Goal: Task Accomplishment & Management: Manage account settings

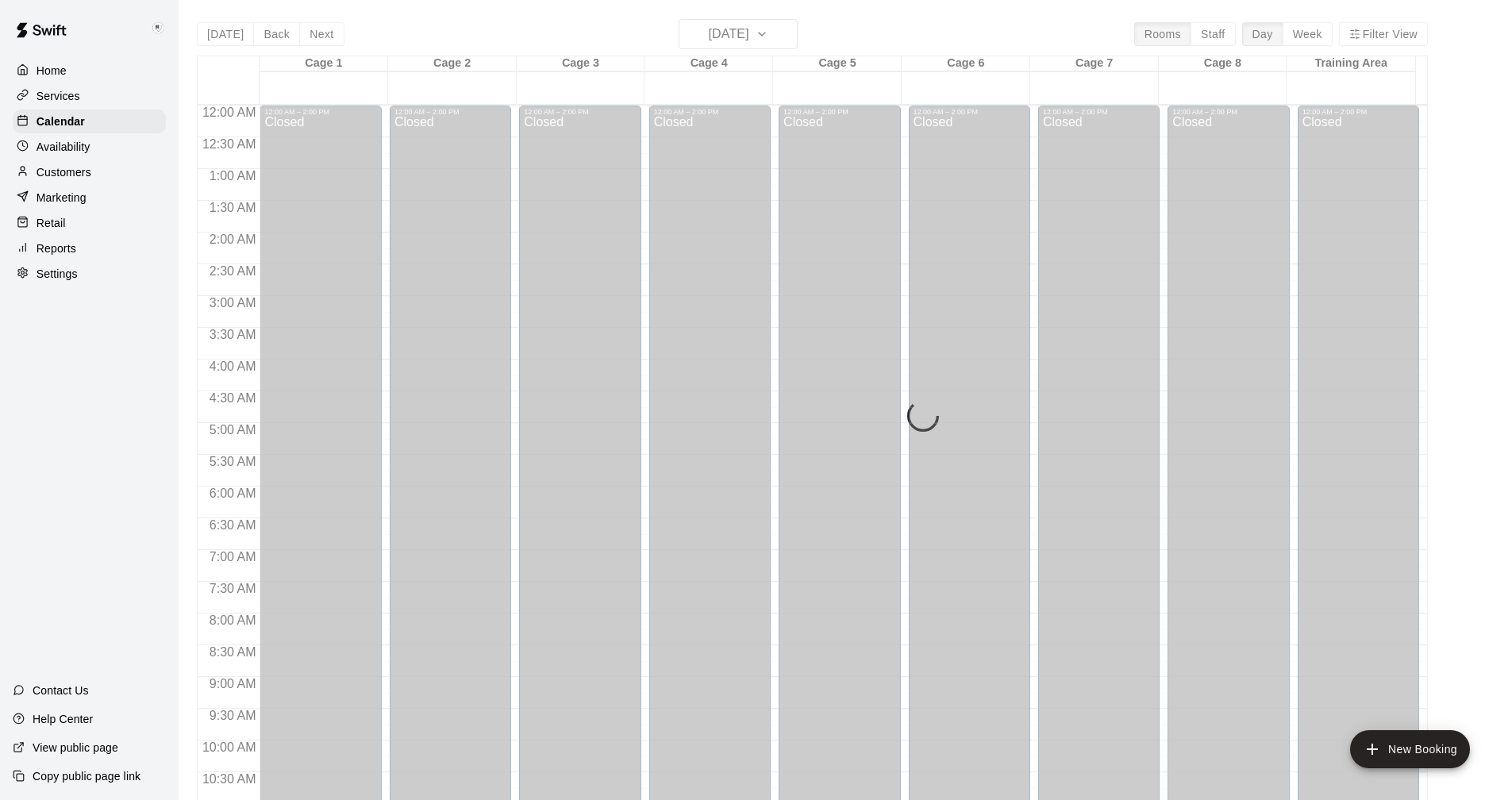
scroll to position [764, 0]
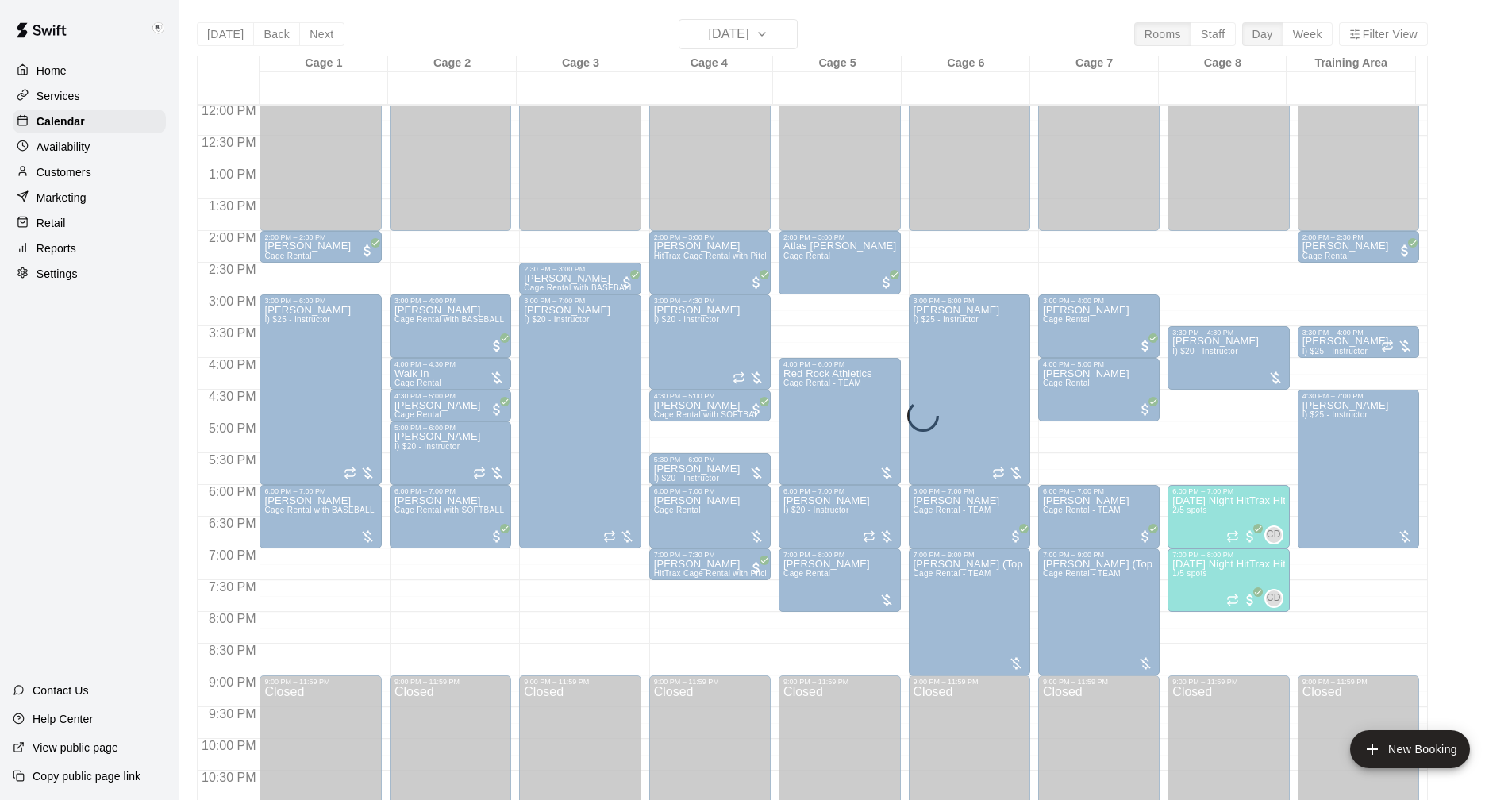
click at [45, 280] on p "Settings" at bounding box center [57, 273] width 41 height 16
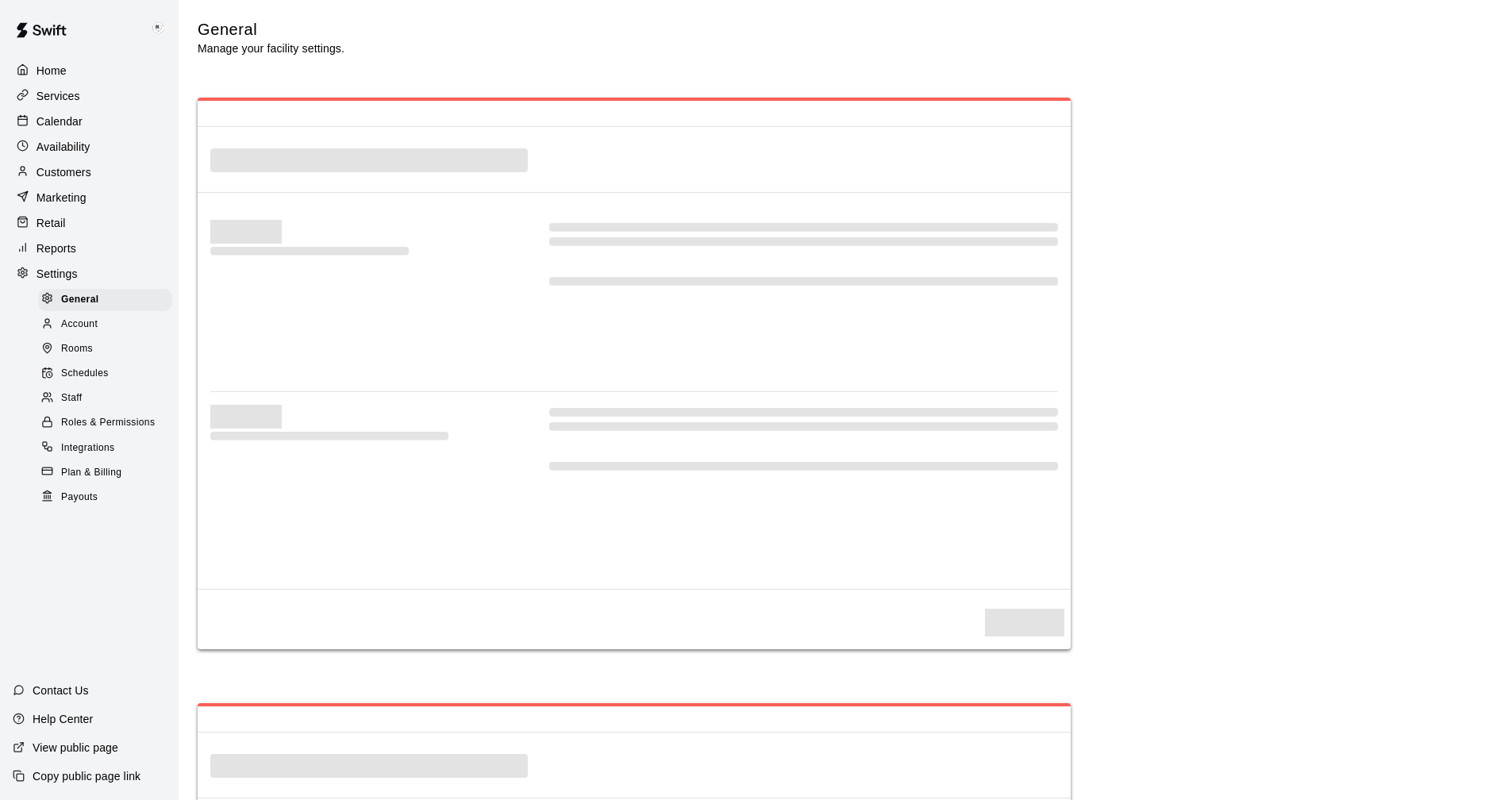
select select "**"
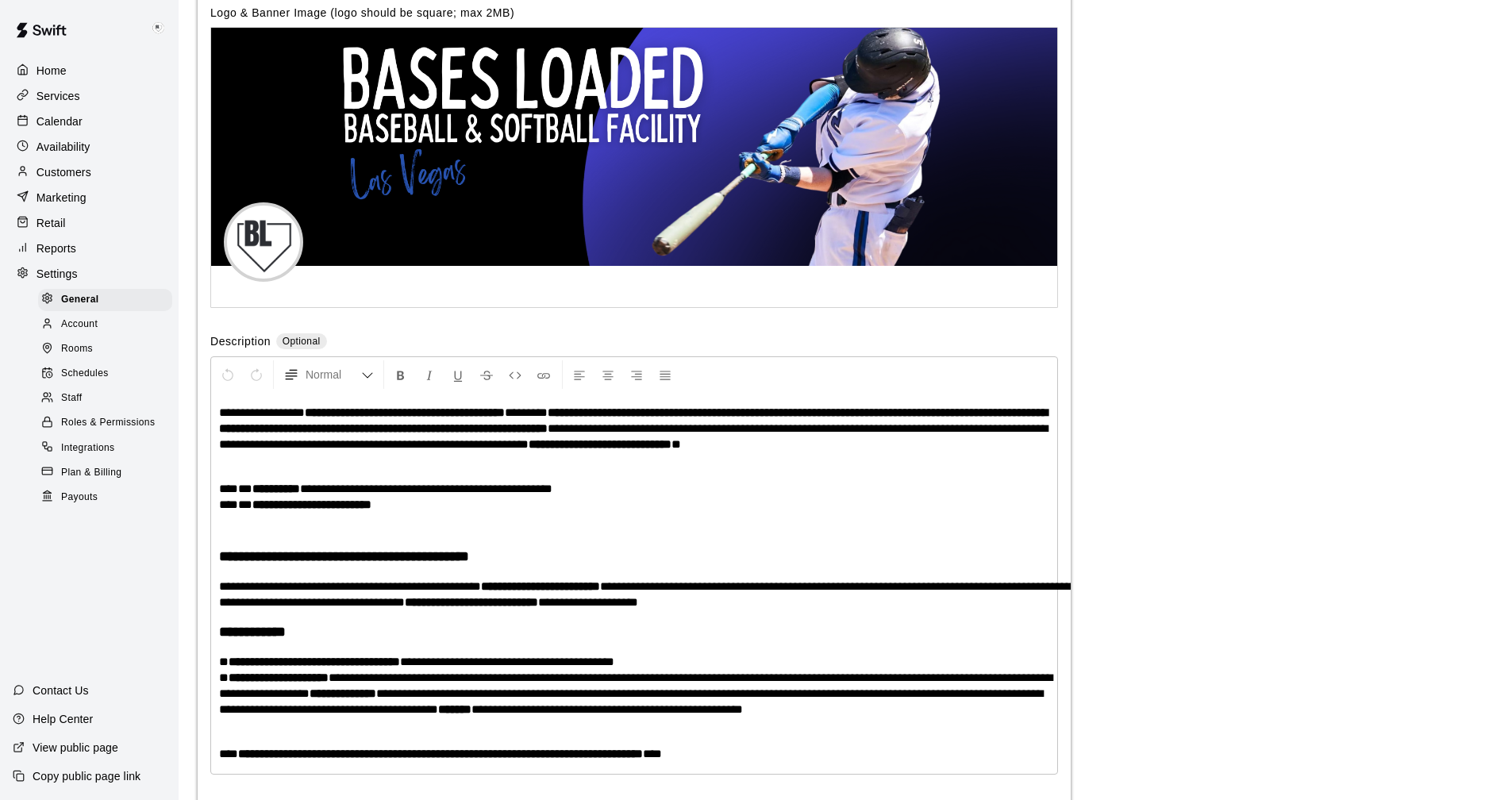
scroll to position [3233, 0]
click at [75, 506] on span "Payouts" at bounding box center [79, 497] width 36 height 16
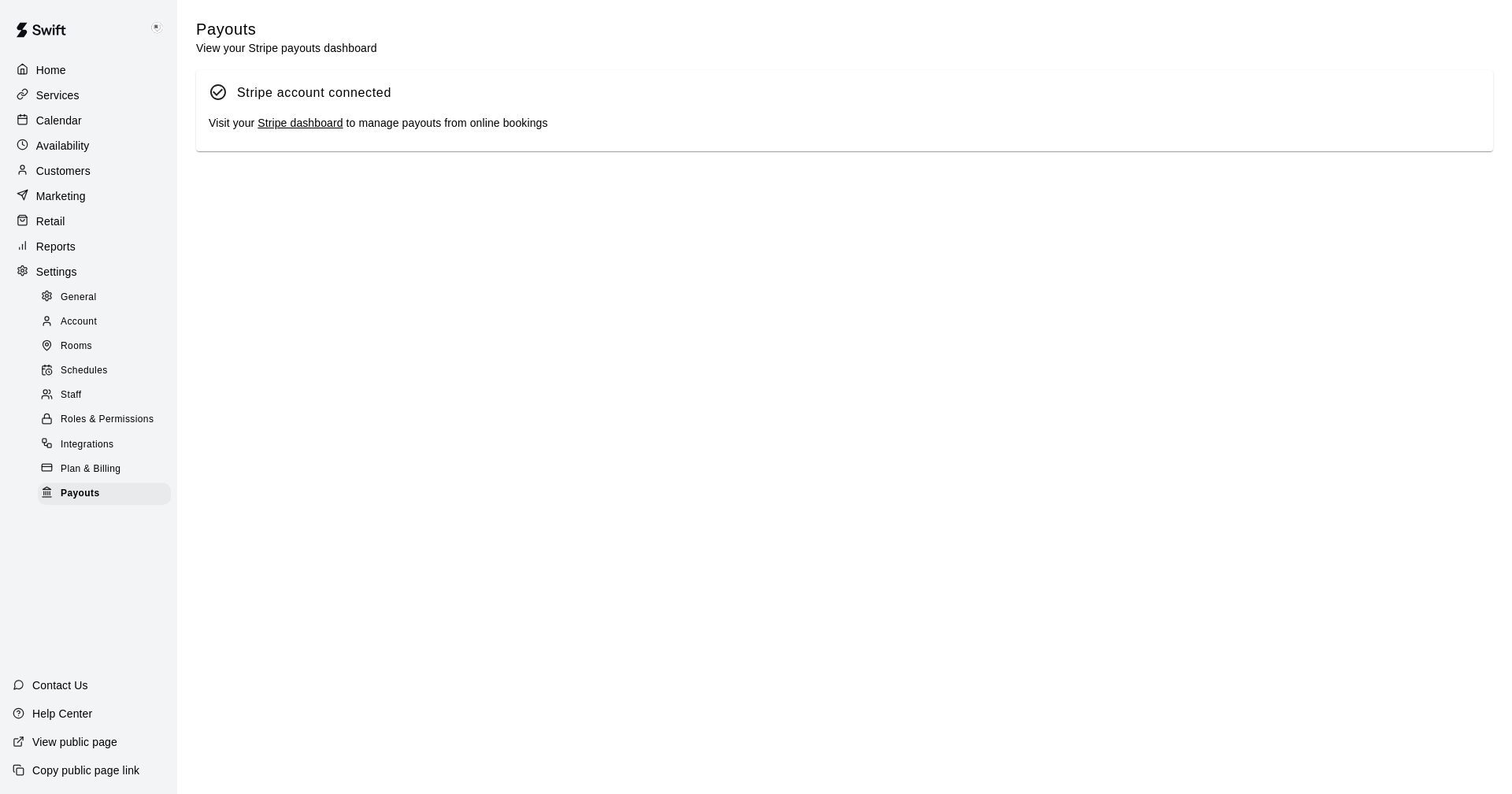
click at [294, 122] on link "Stripe dashboard" at bounding box center [300, 122] width 85 height 12
click at [79, 502] on span "Payouts" at bounding box center [79, 494] width 38 height 16
click at [82, 299] on span "General" at bounding box center [79, 297] width 36 height 16
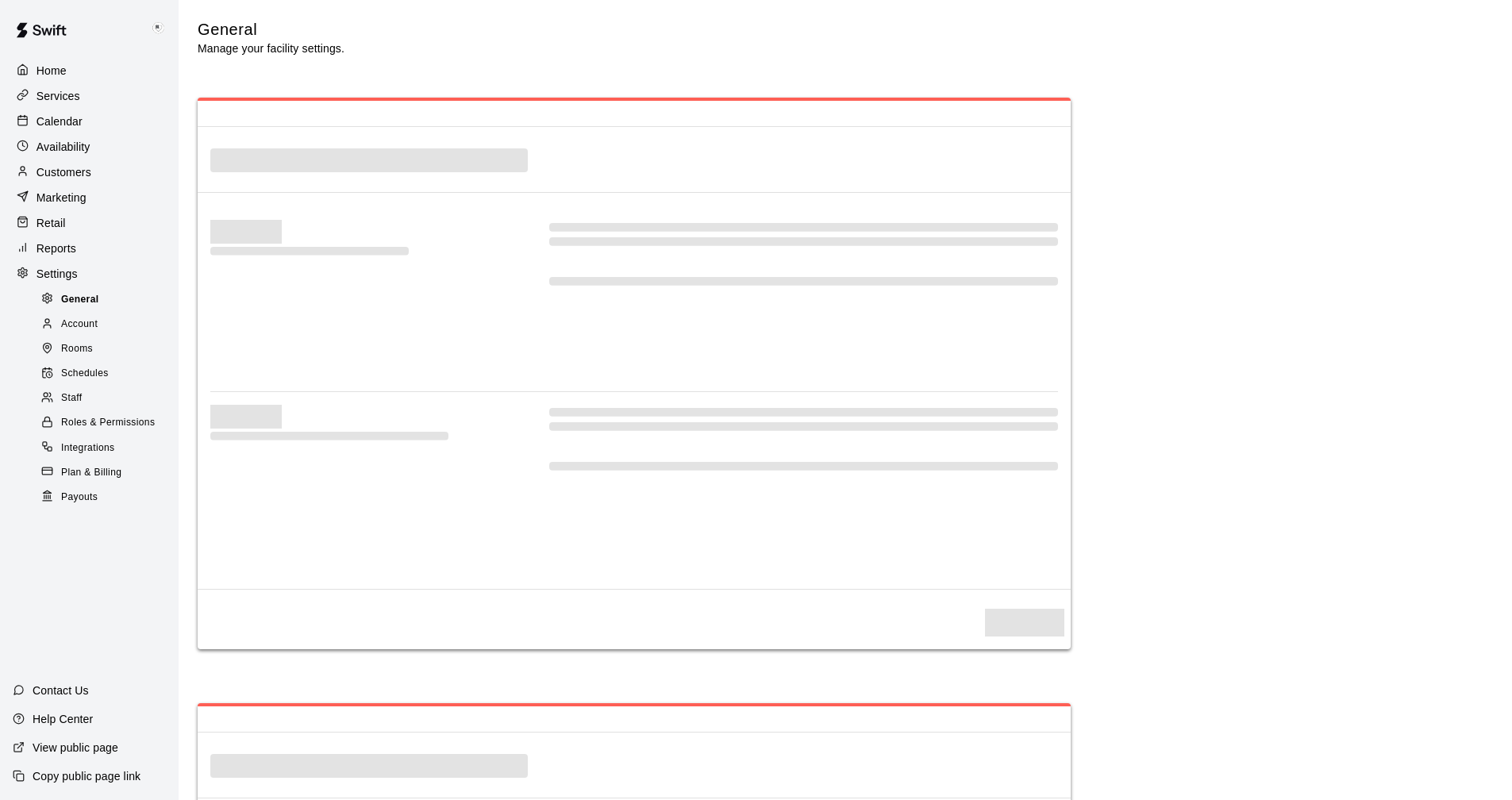
select select "**"
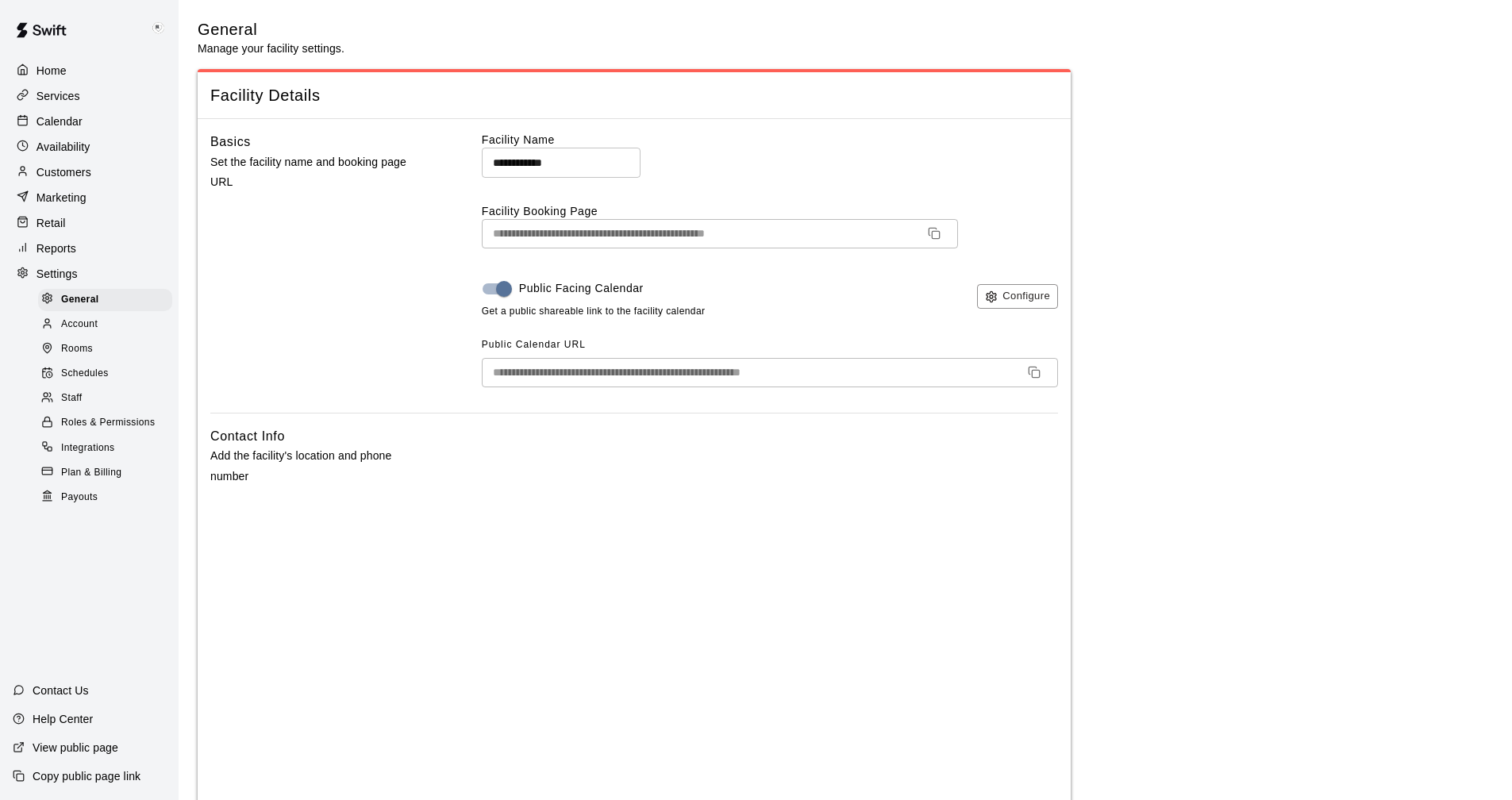
click at [61, 95] on p "Services" at bounding box center [58, 96] width 44 height 16
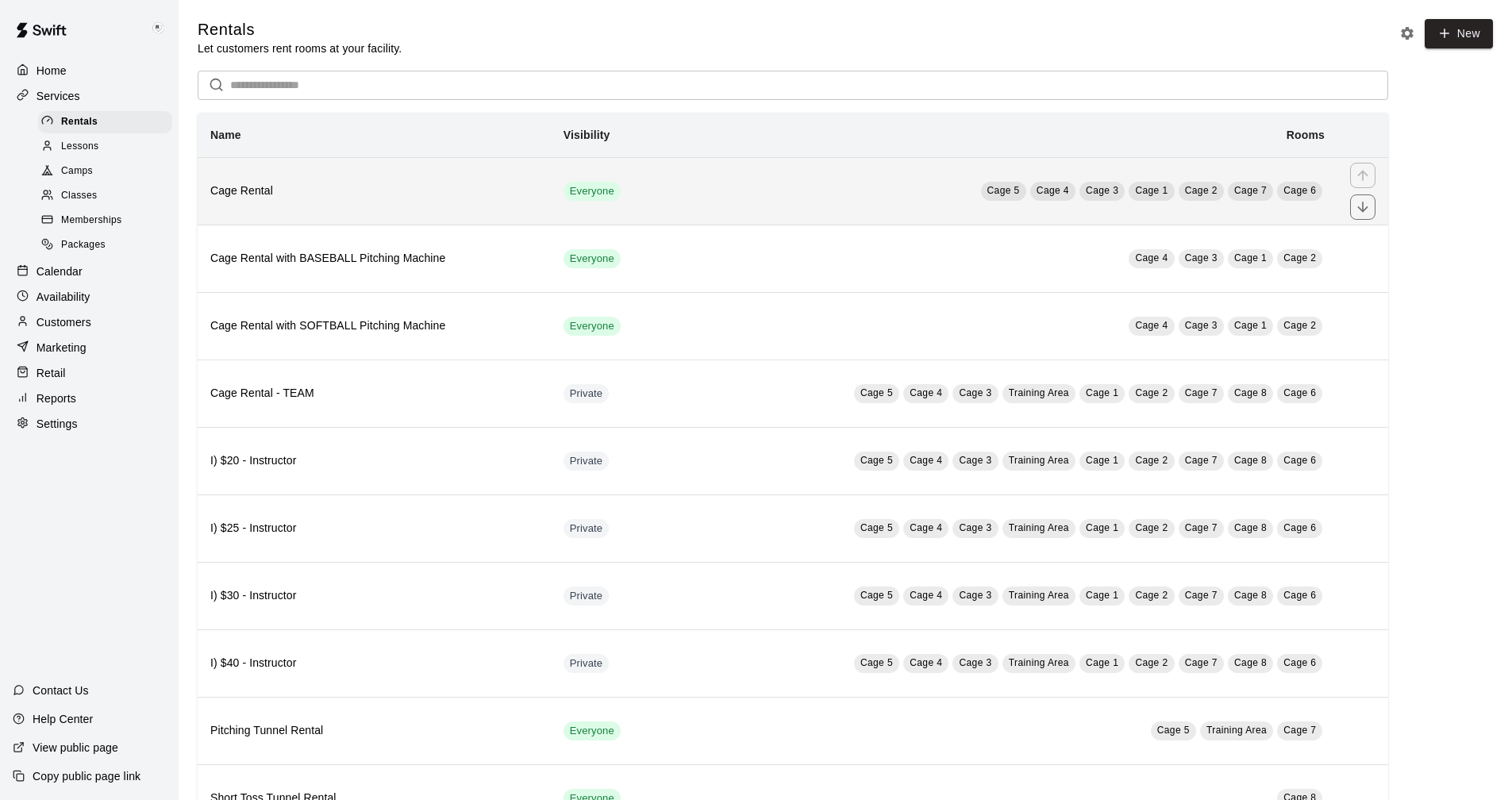
click at [402, 189] on h6 "Cage Rental" at bounding box center [374, 191] width 327 height 17
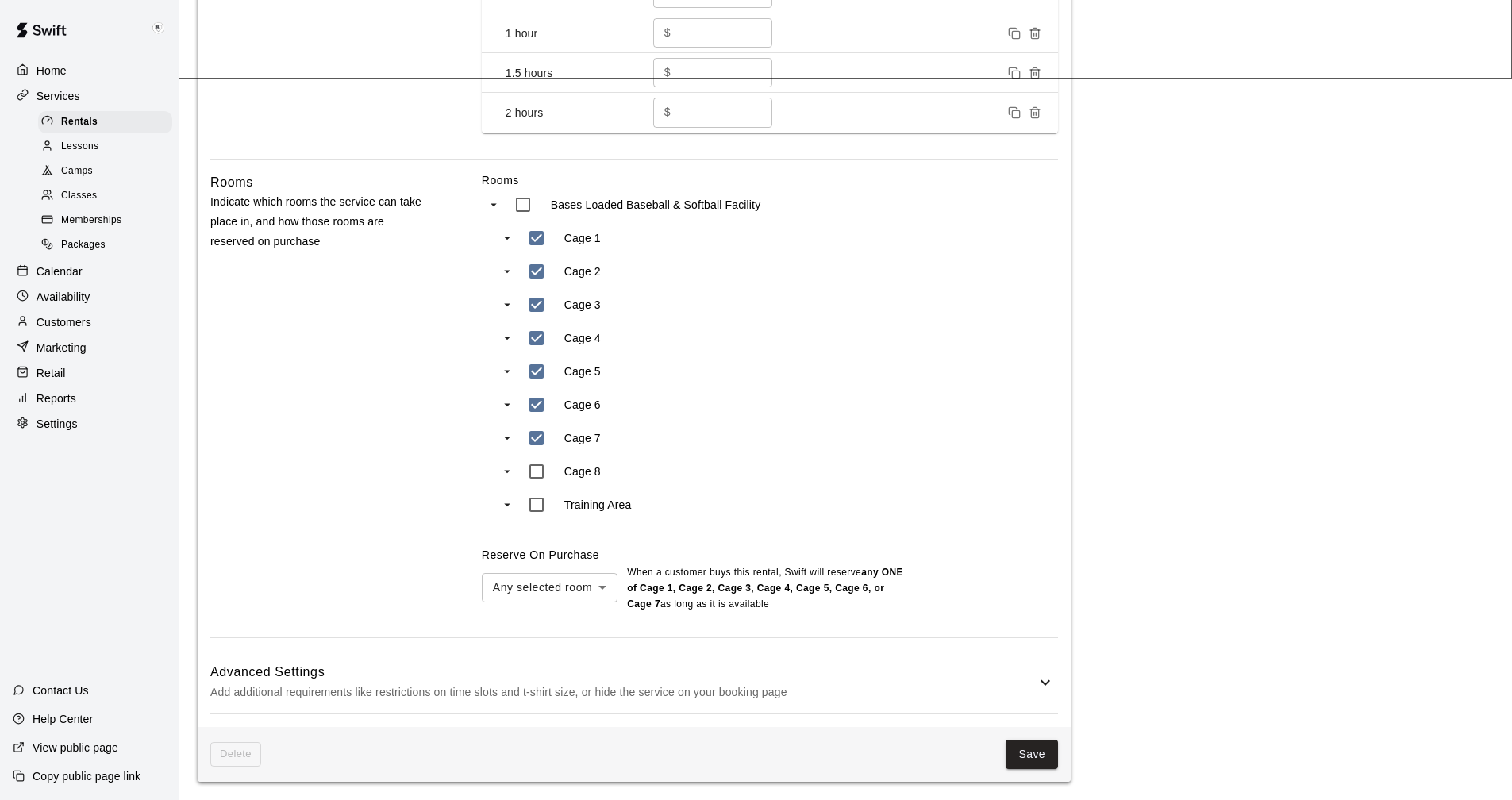
scroll to position [725, 0]
click at [1048, 679] on icon at bounding box center [1045, 681] width 19 height 19
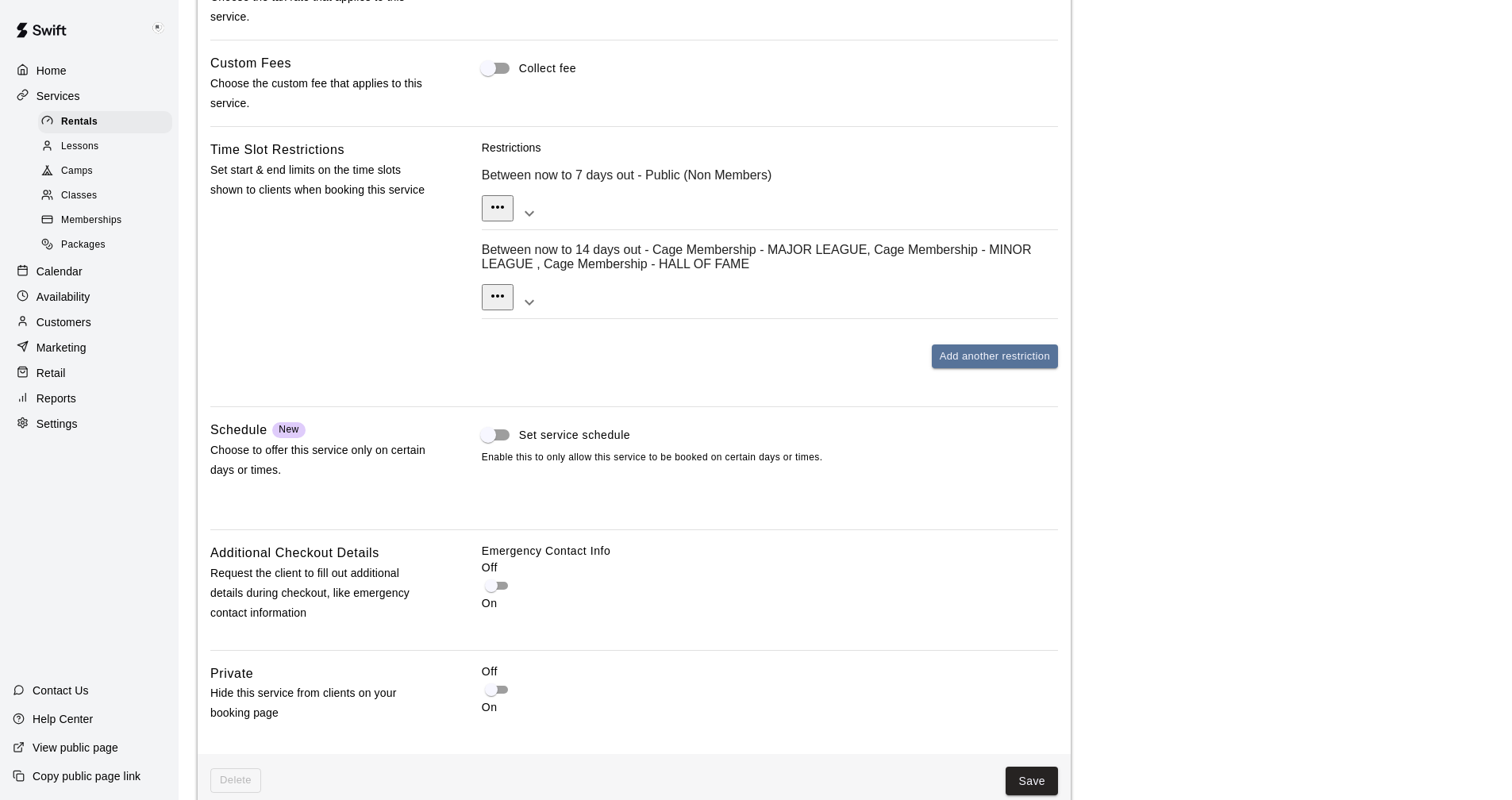
scroll to position [1470, 0]
click at [68, 431] on p "Settings" at bounding box center [57, 423] width 41 height 16
select select "**"
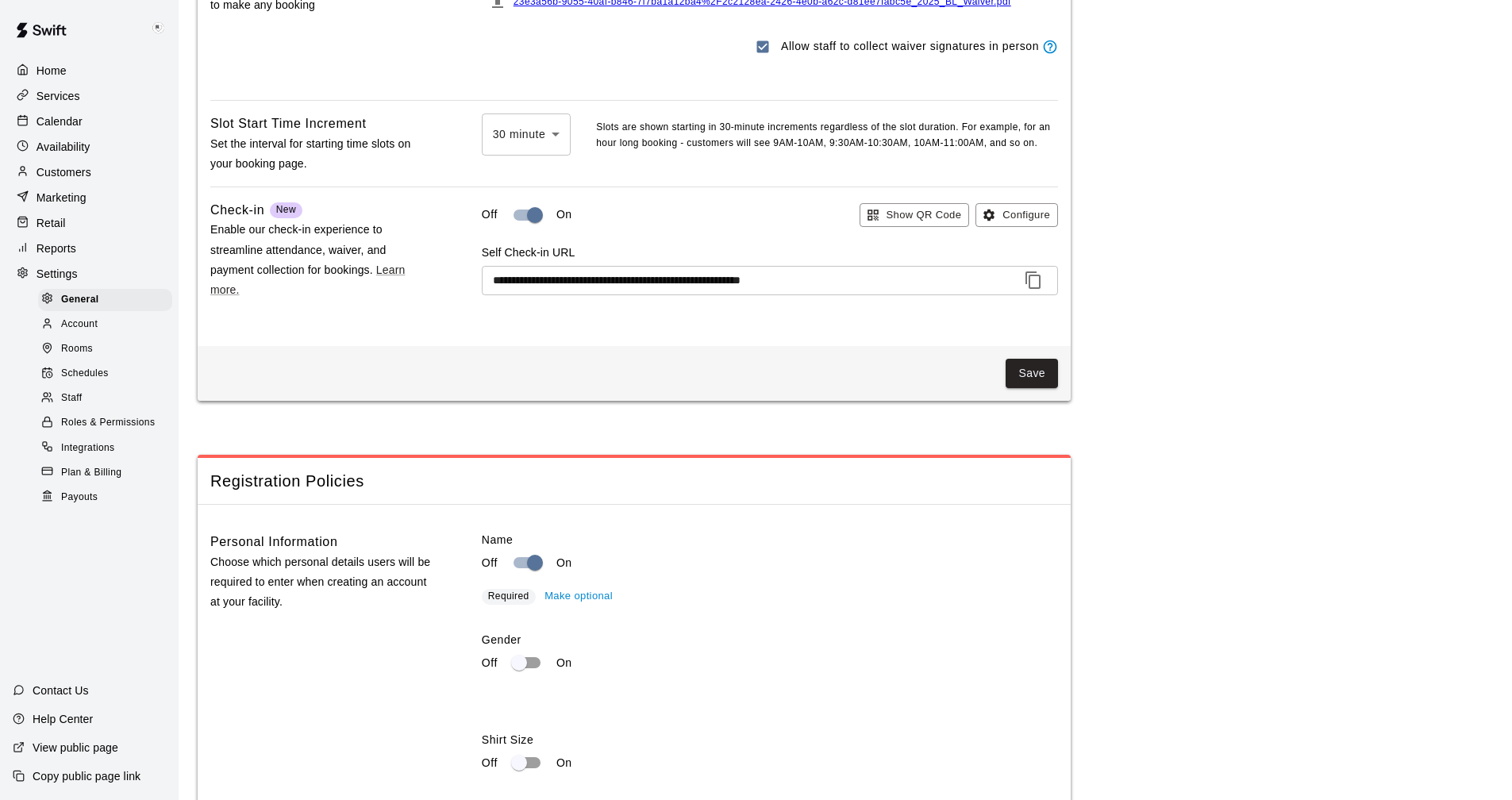
scroll to position [3233, 0]
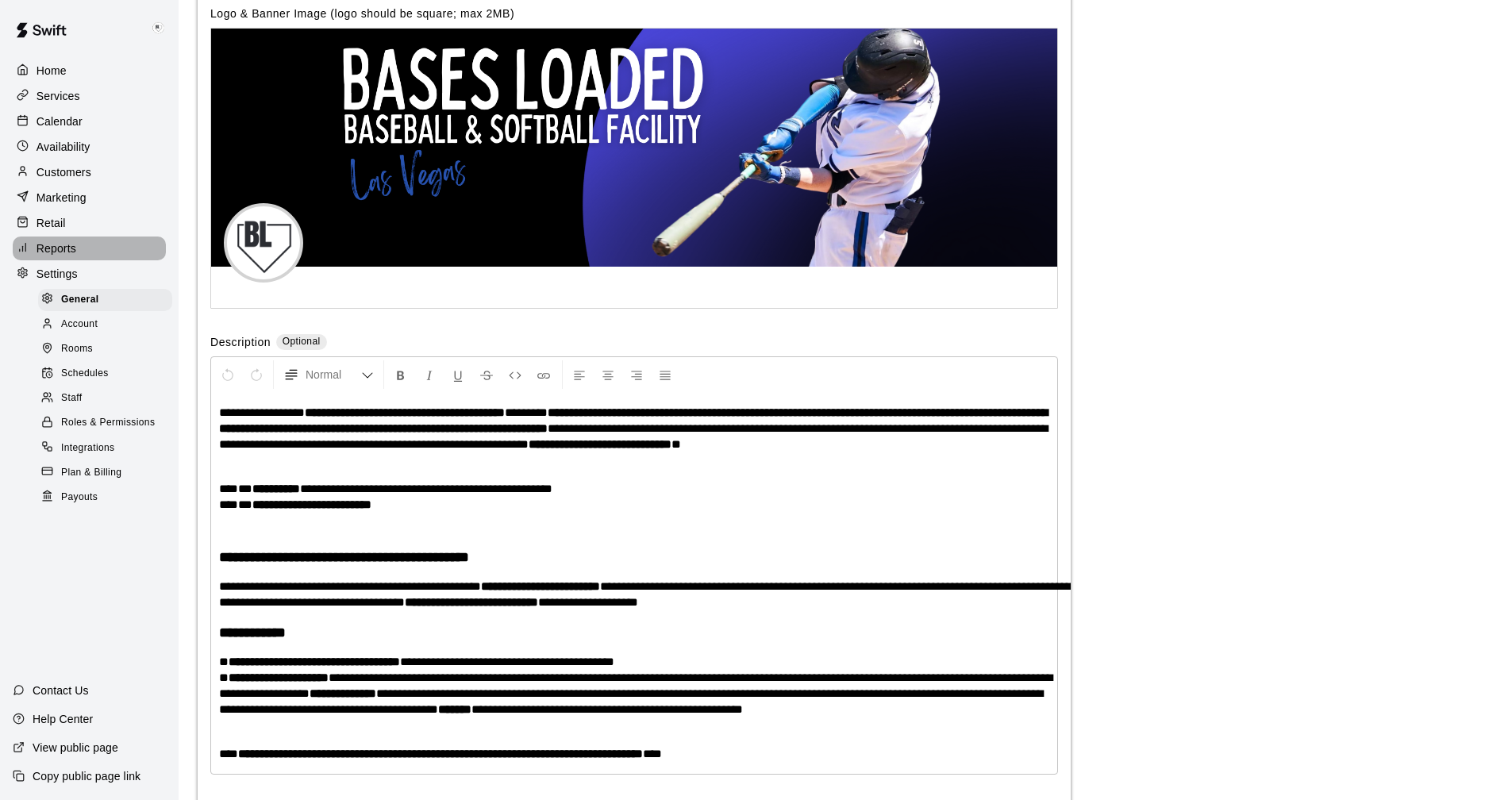
click at [54, 248] on p "Reports" at bounding box center [56, 248] width 40 height 16
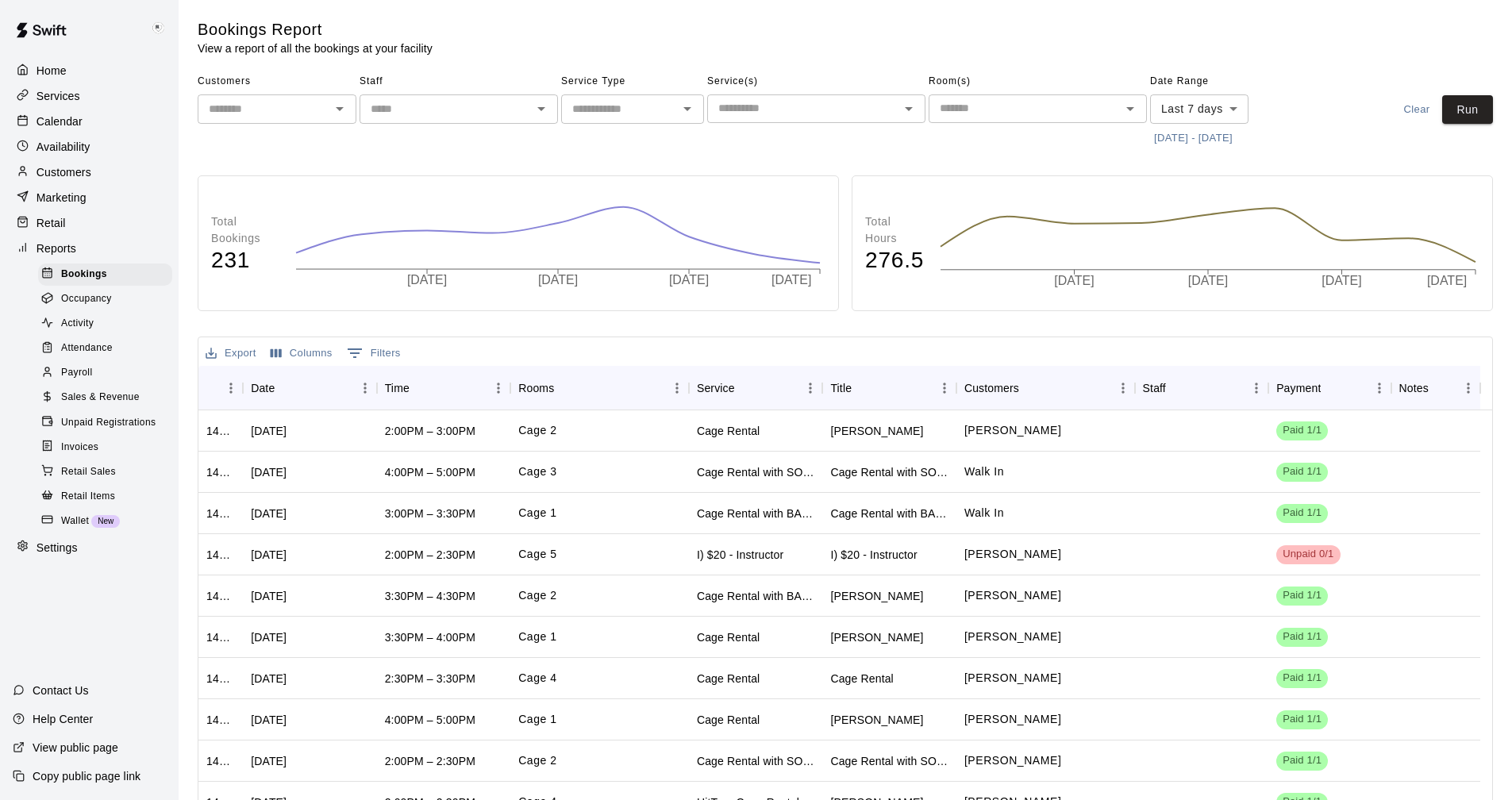
click at [60, 202] on p "Marketing" at bounding box center [61, 197] width 50 height 16
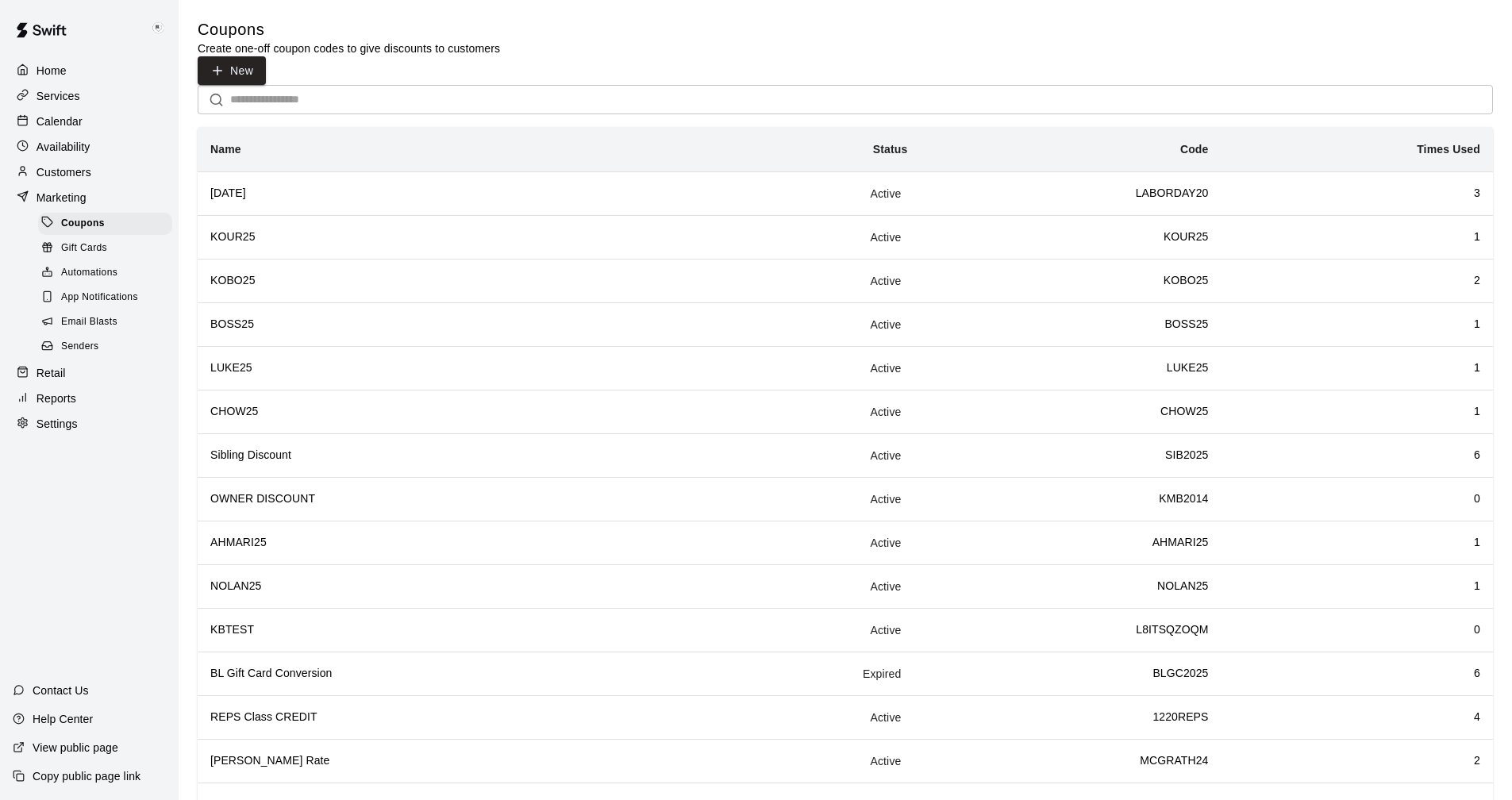
click at [73, 749] on p "View public page" at bounding box center [75, 747] width 86 height 16
click at [59, 431] on p "Settings" at bounding box center [57, 423] width 41 height 16
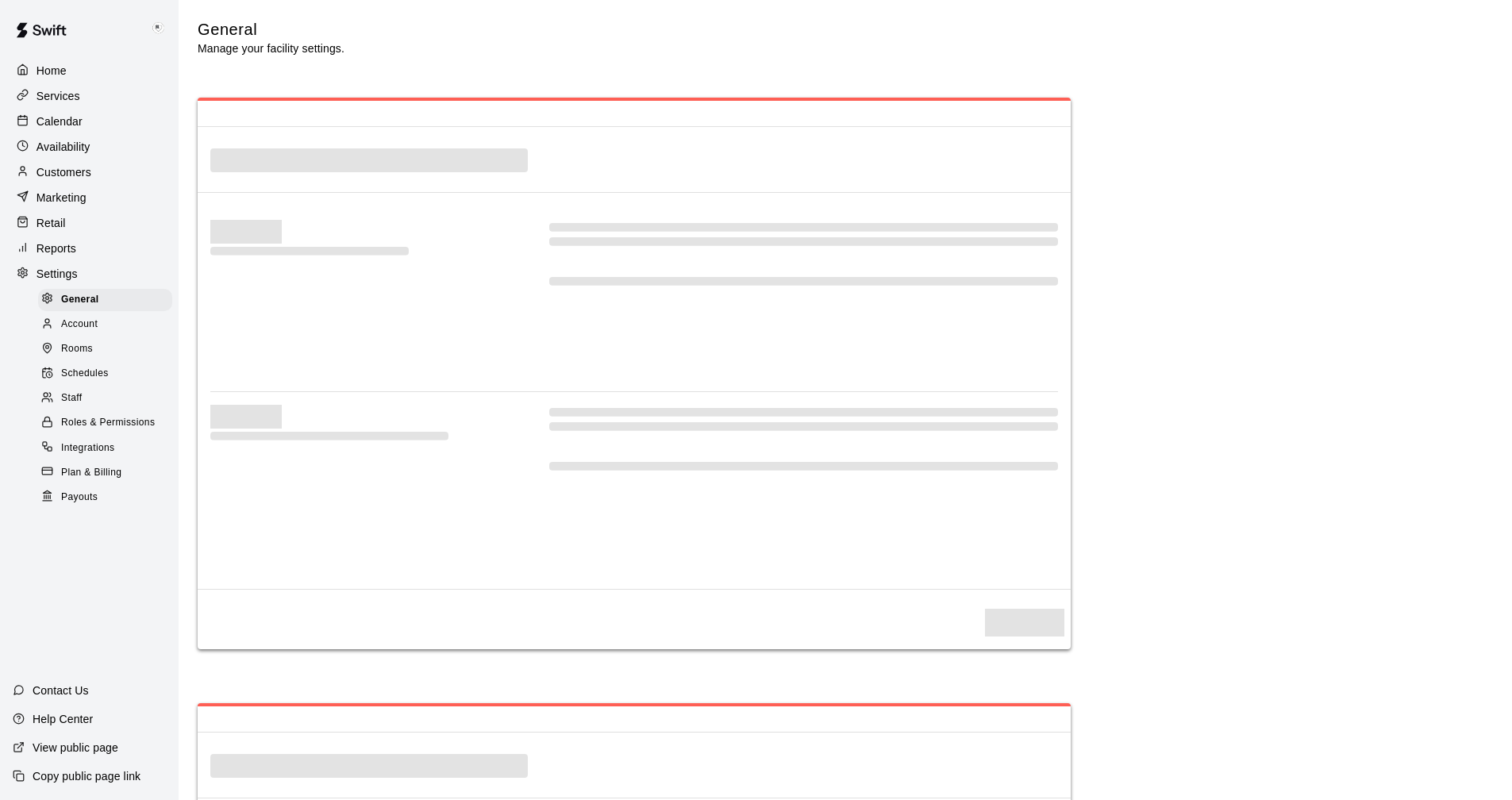
select select "**"
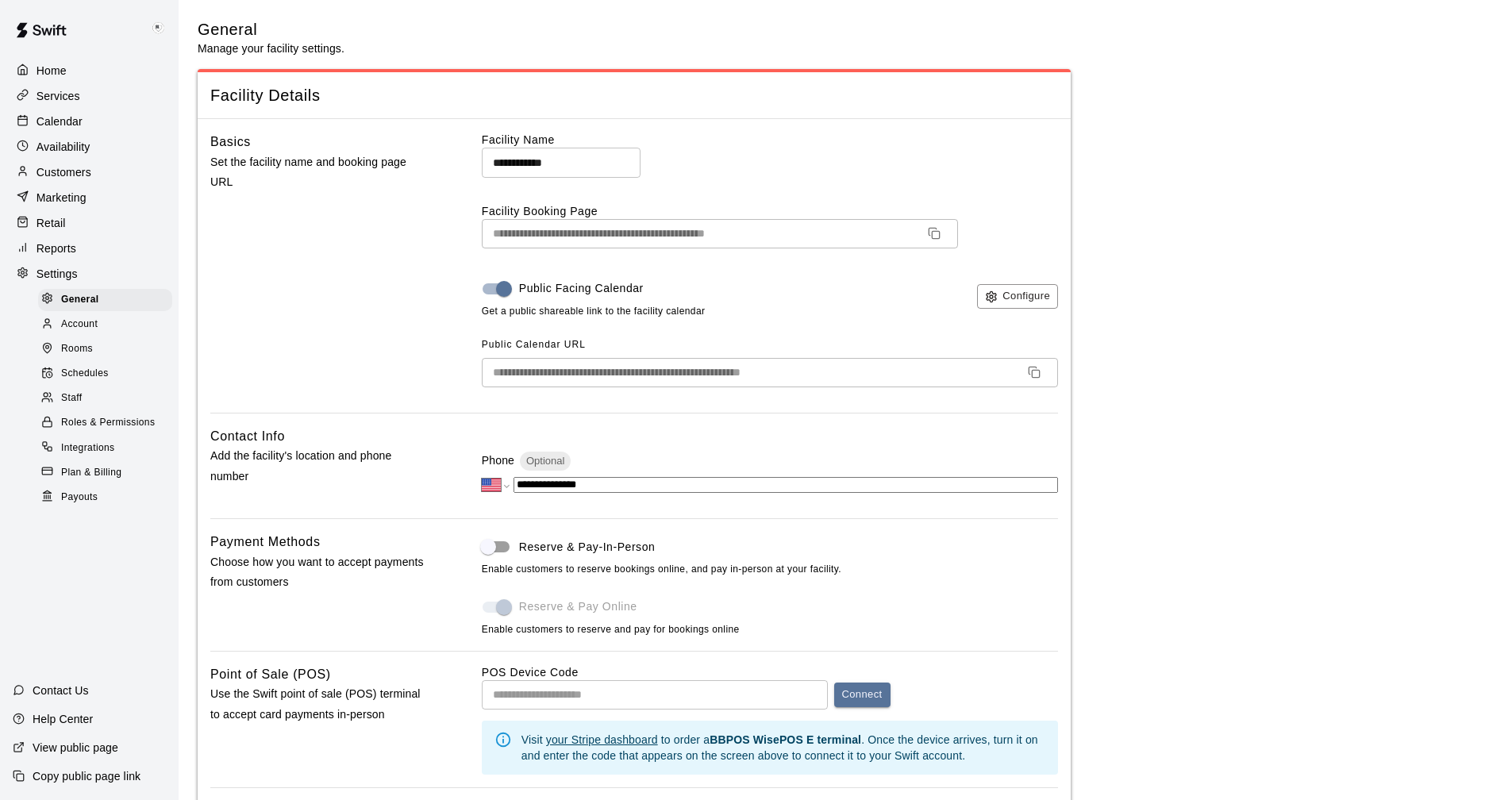
scroll to position [3233, 0]
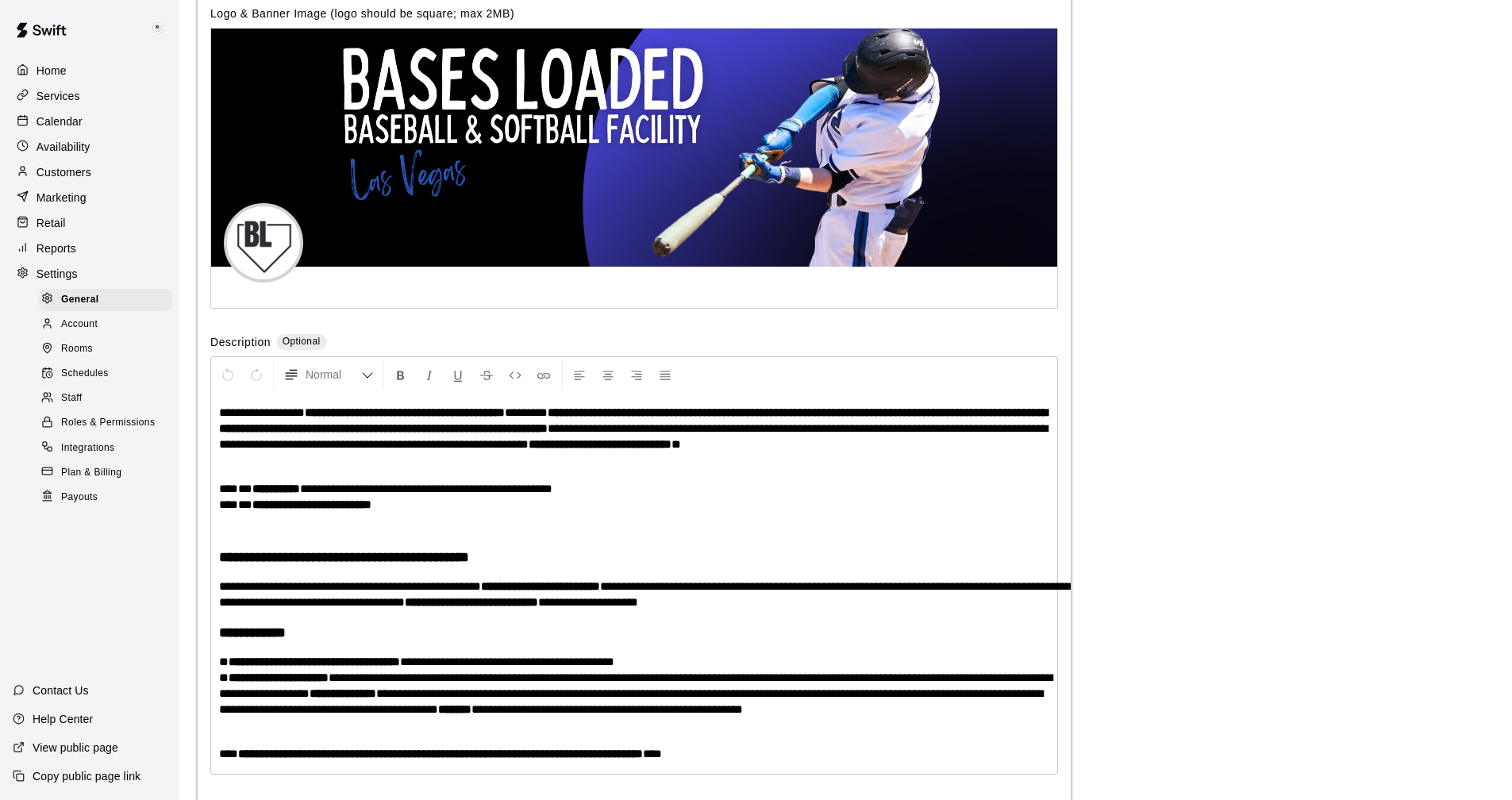
click at [78, 481] on span "Plan & Billing" at bounding box center [91, 473] width 60 height 16
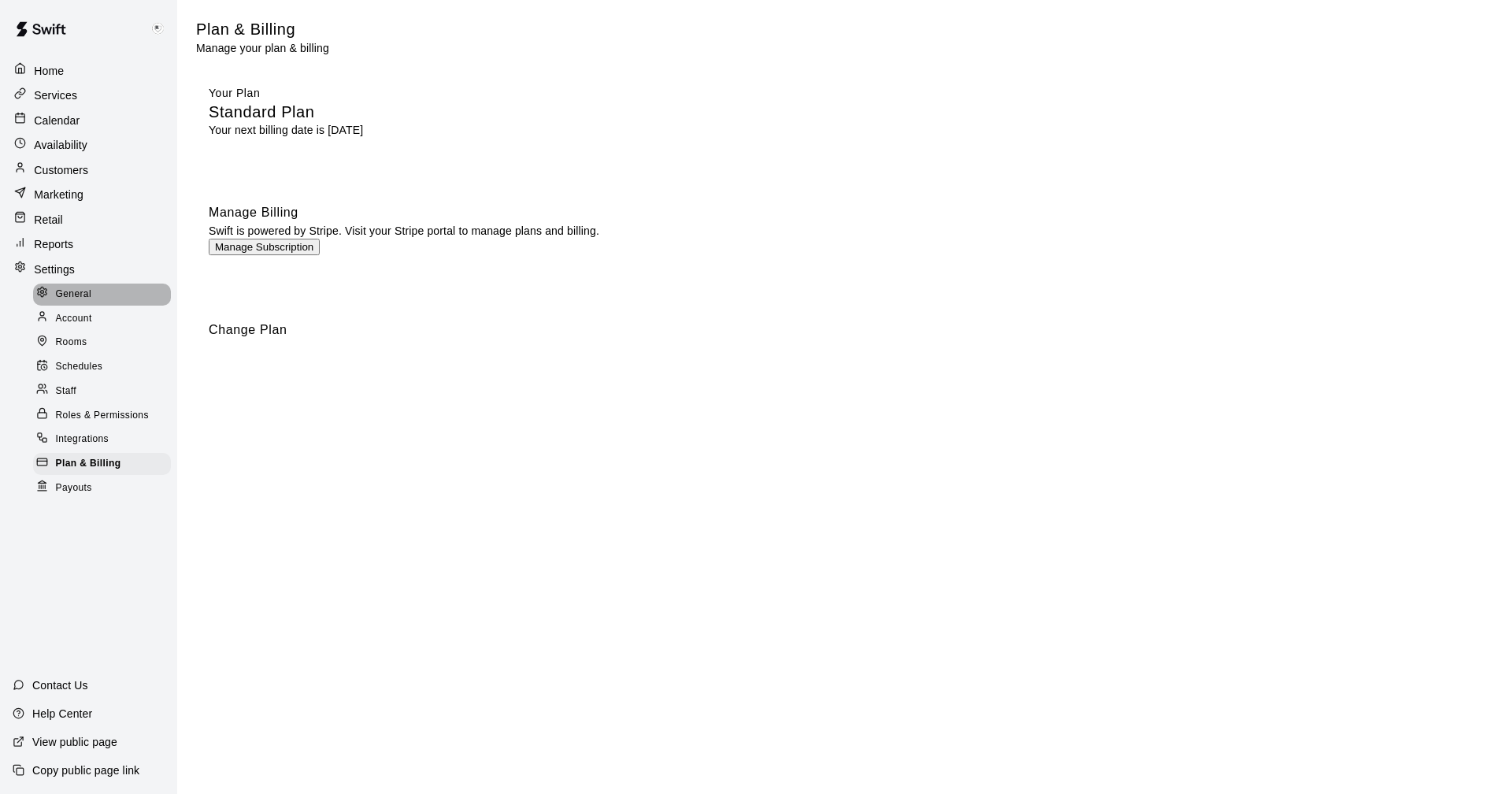
click at [66, 290] on span "General" at bounding box center [74, 294] width 36 height 16
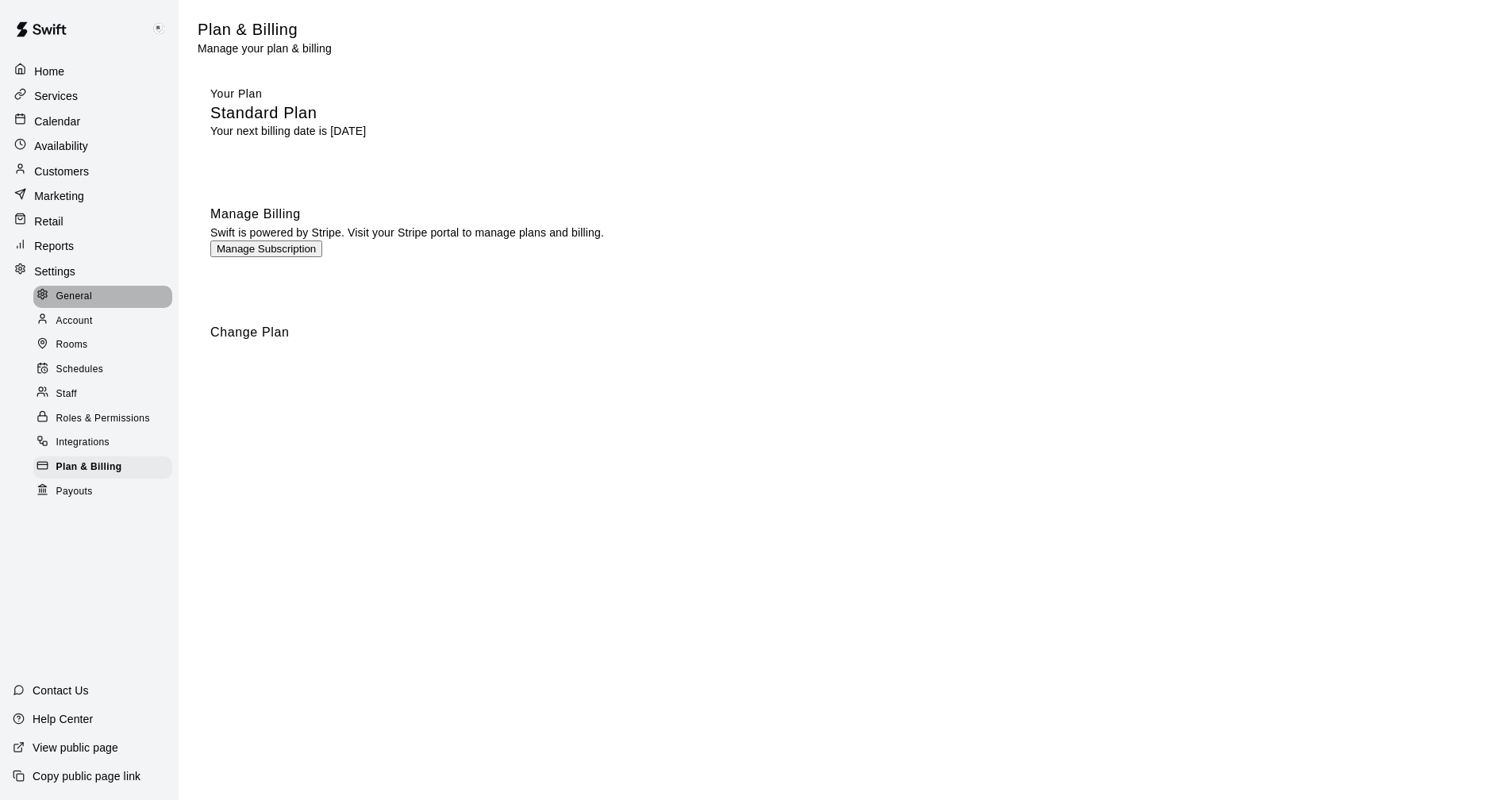
select select "**"
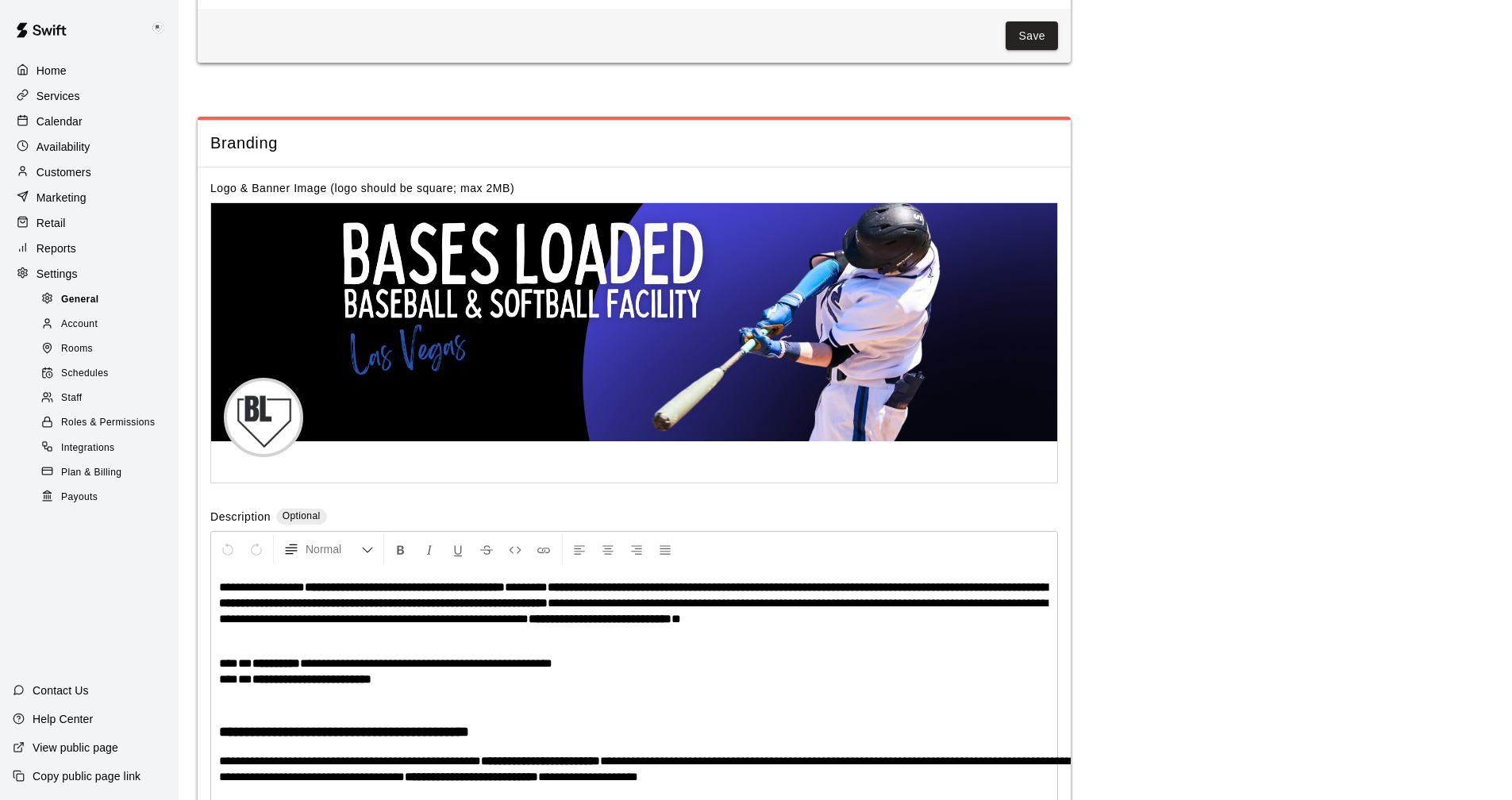
scroll to position [3233, 0]
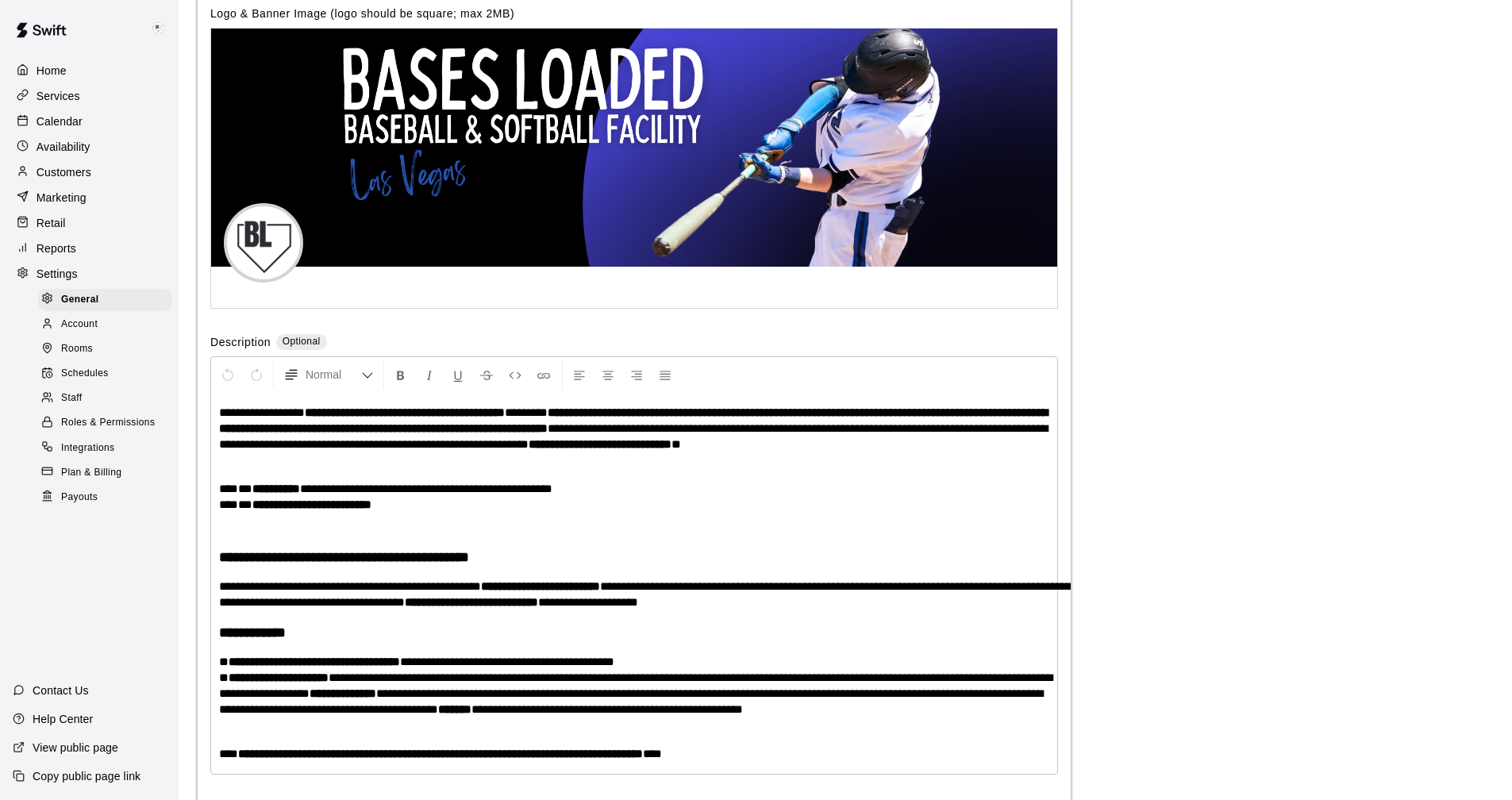
click at [71, 330] on span "Account" at bounding box center [79, 324] width 36 height 16
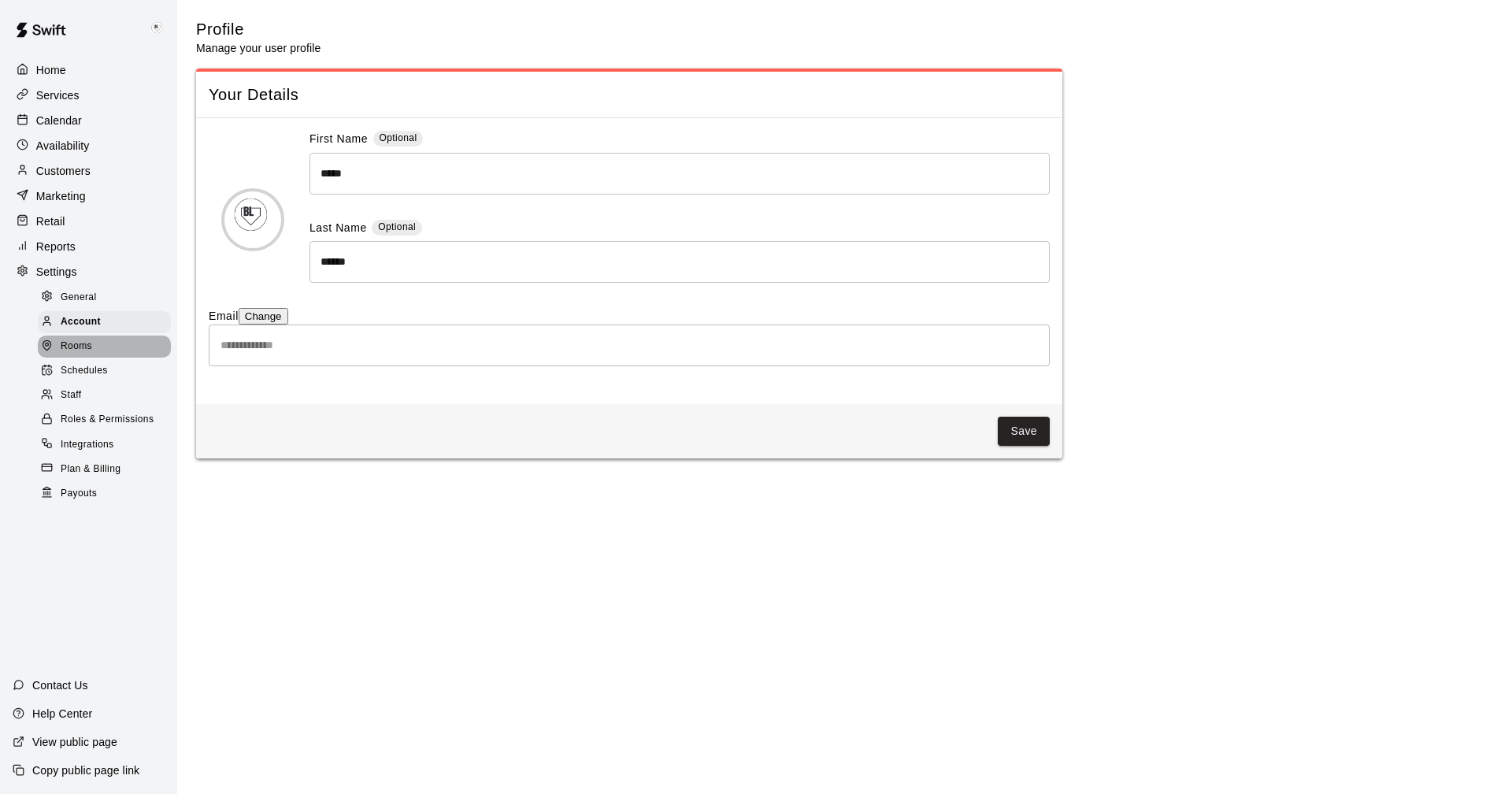
click at [79, 354] on span "Rooms" at bounding box center [76, 346] width 31 height 16
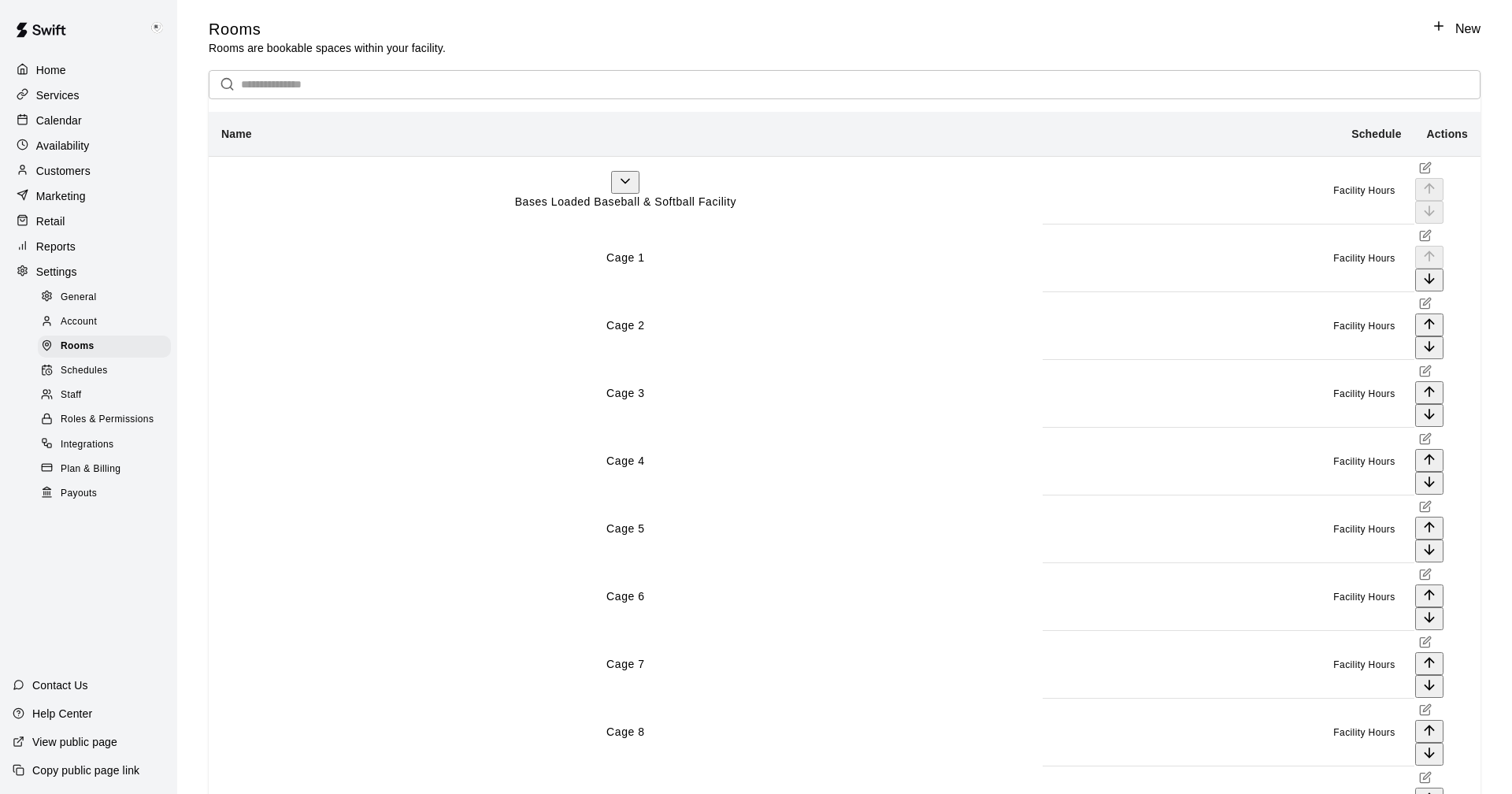
click at [55, 68] on p "Home" at bounding box center [51, 70] width 30 height 16
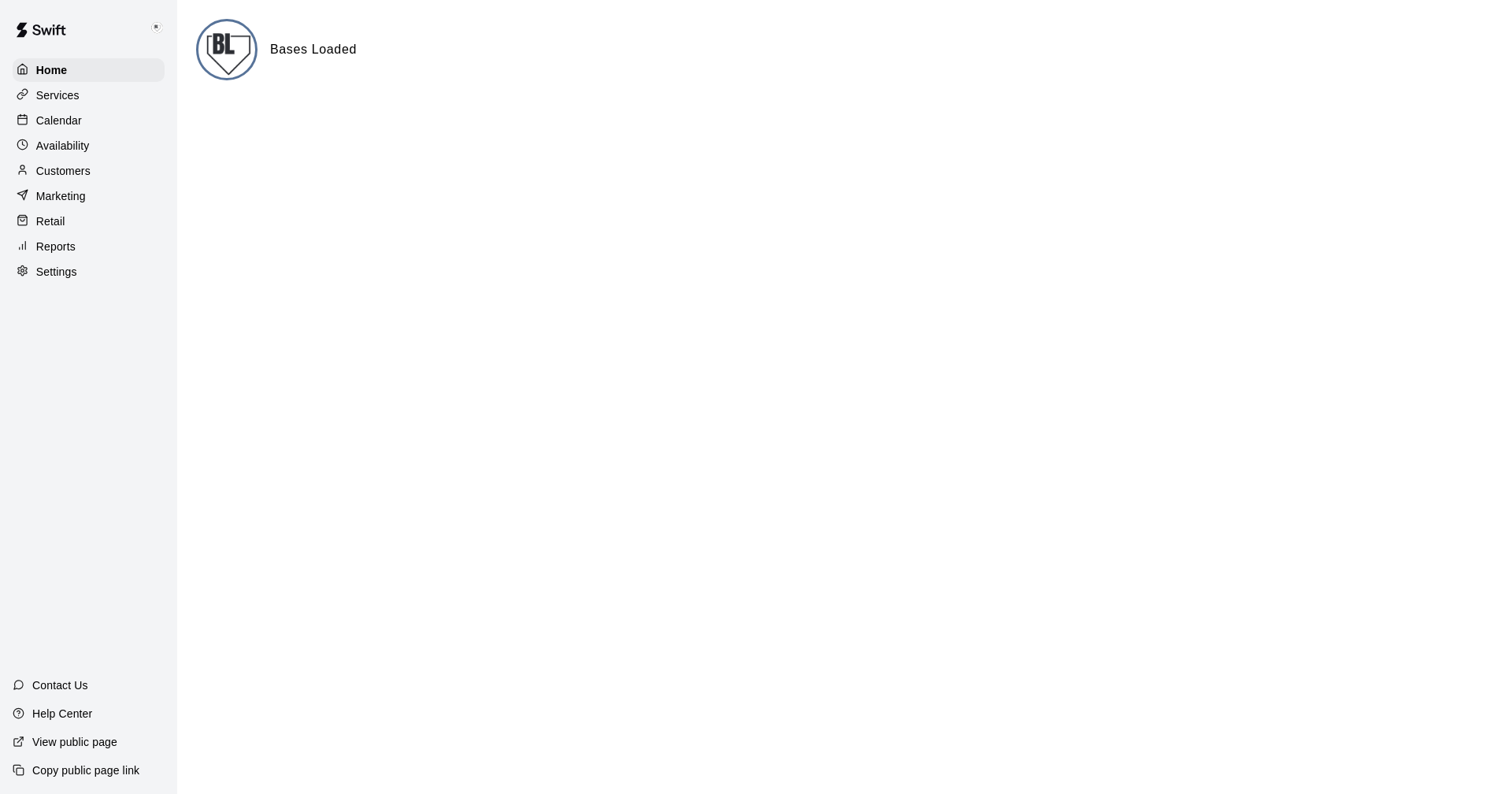
click at [57, 122] on p "Calendar" at bounding box center [59, 120] width 46 height 16
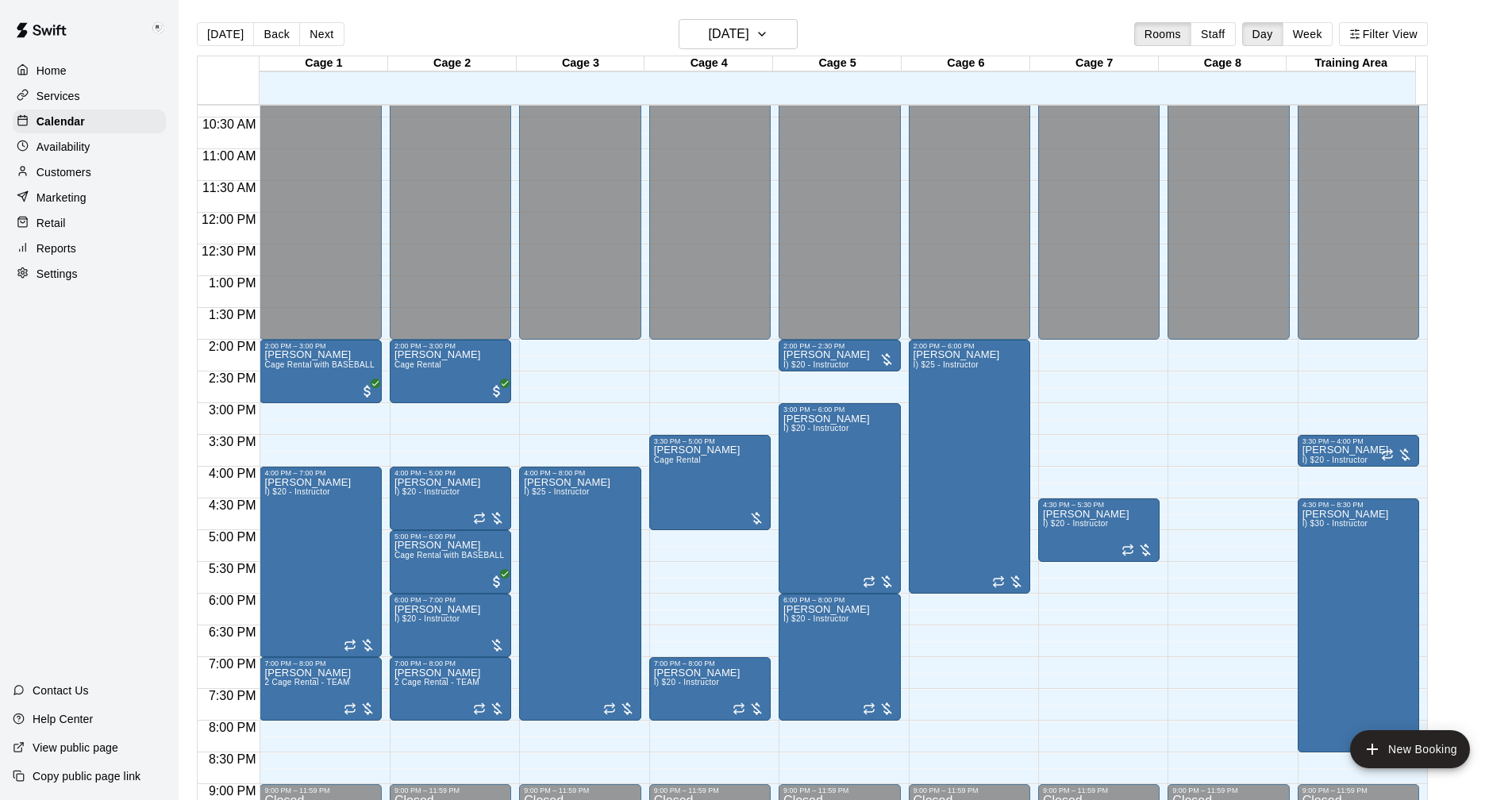
scroll to position [760, 0]
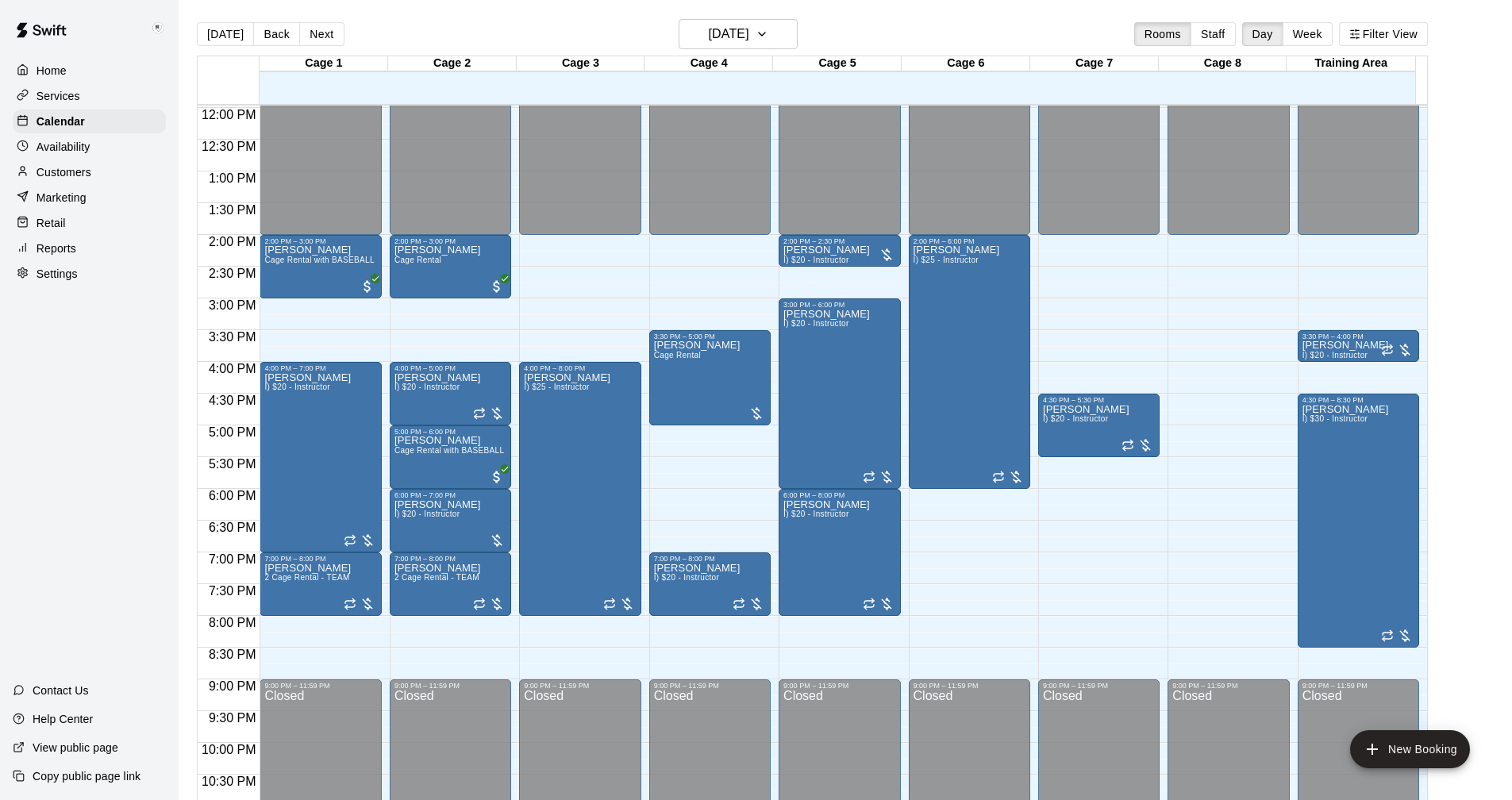
click at [53, 175] on p "Customers" at bounding box center [64, 172] width 54 height 16
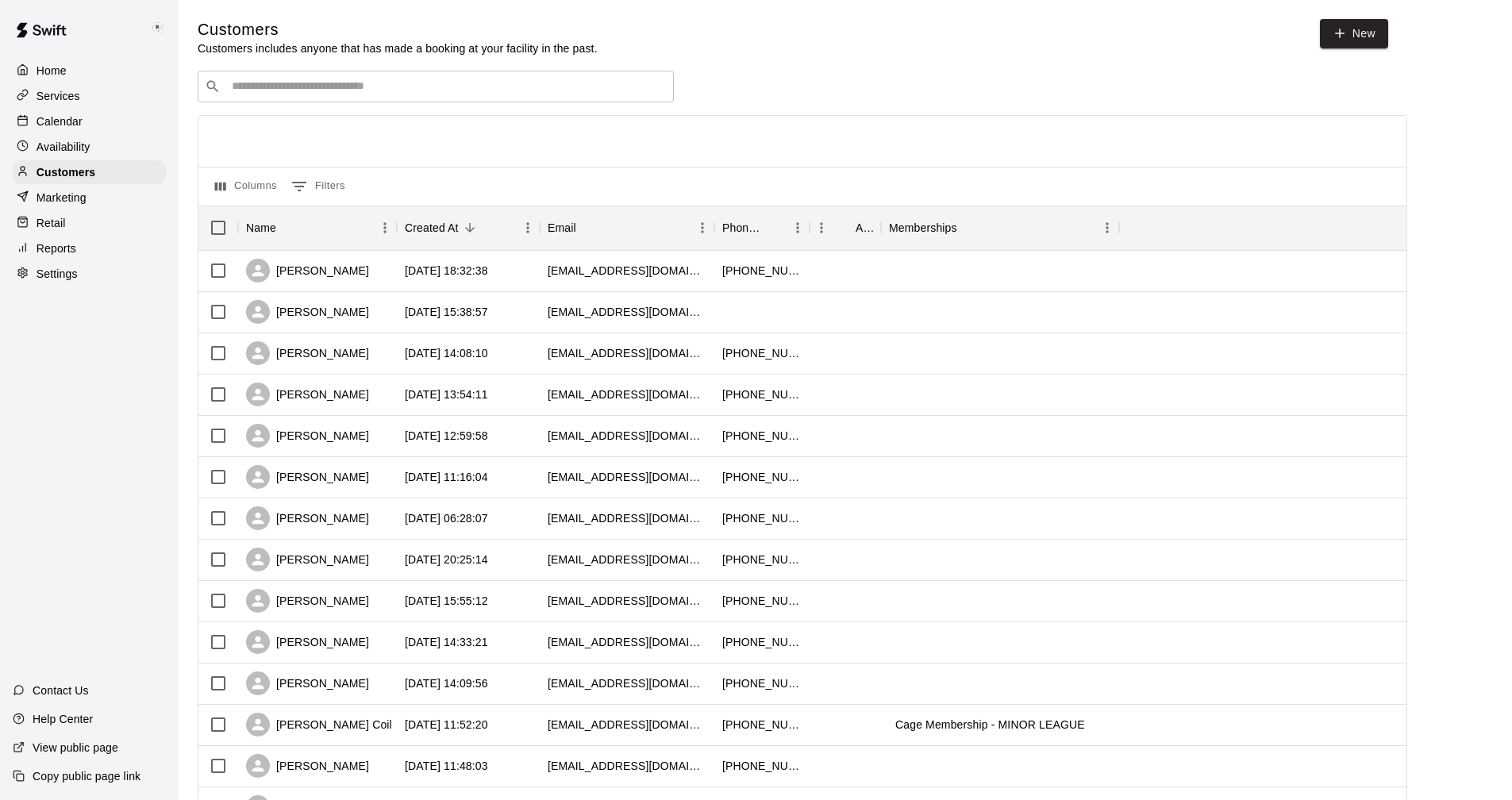
click at [331, 87] on input "Search customers by name or email" at bounding box center [446, 86] width 440 height 16
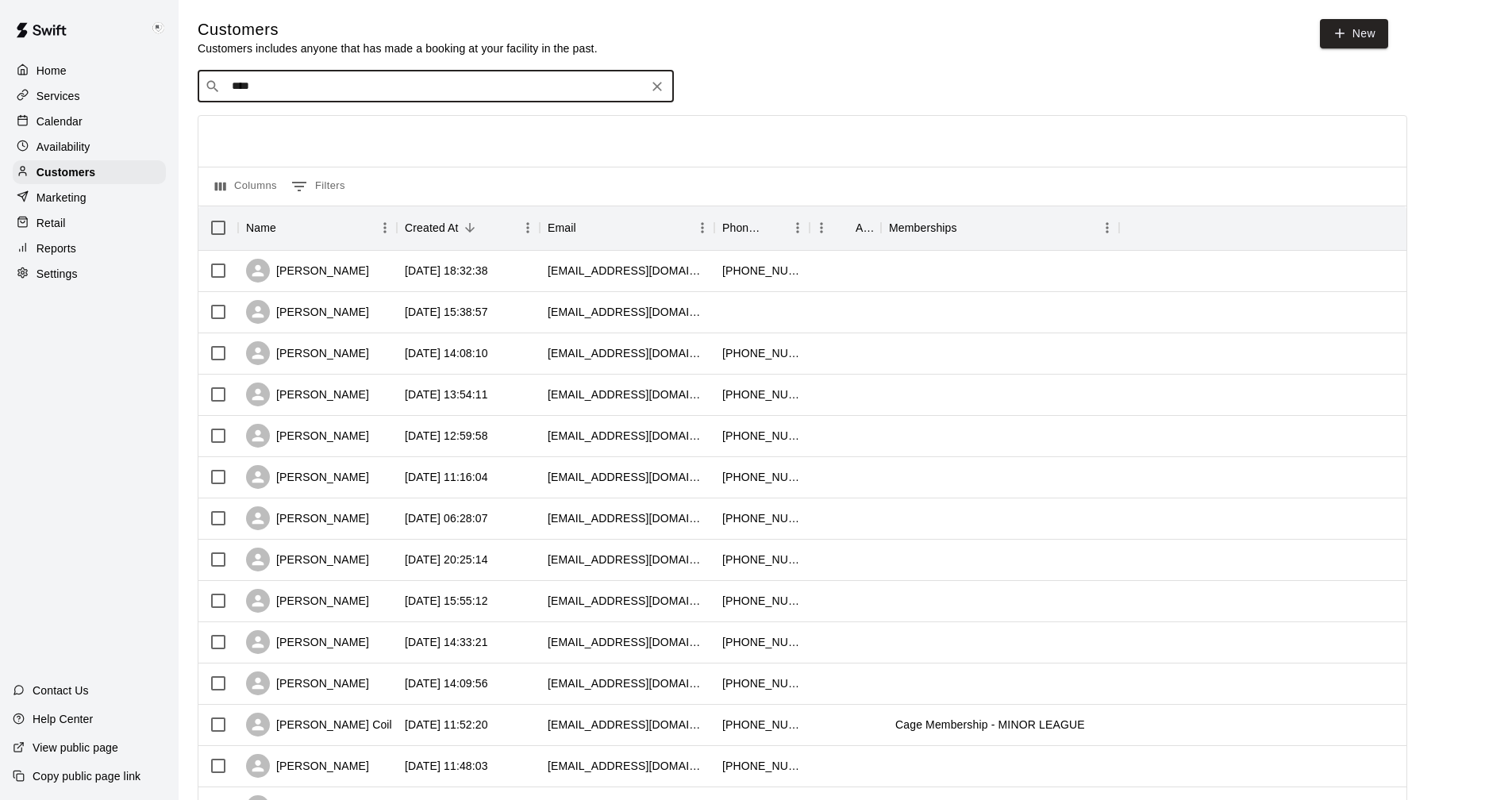
type input "*****"
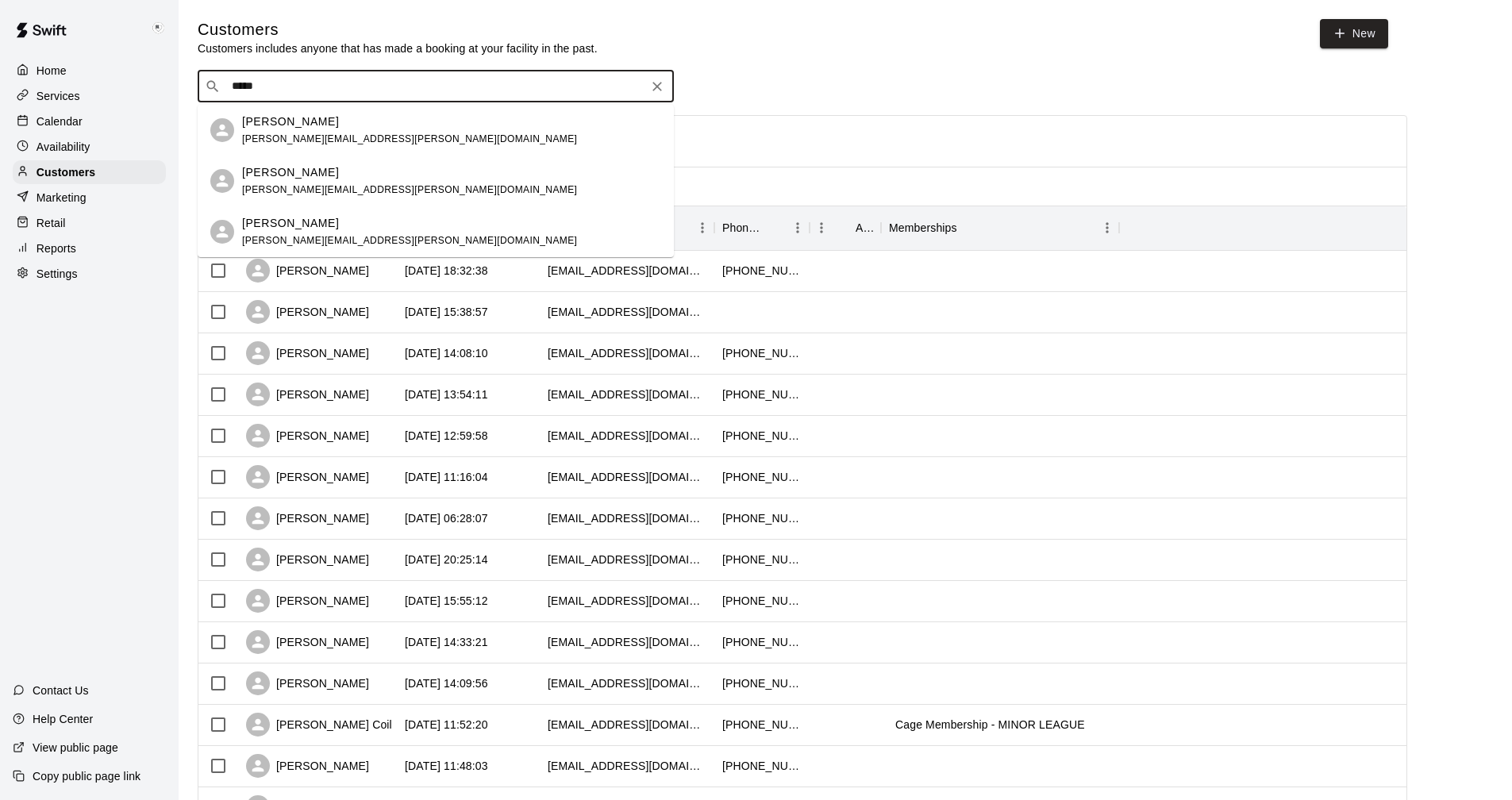
click at [271, 128] on p "[PERSON_NAME]" at bounding box center [290, 122] width 97 height 16
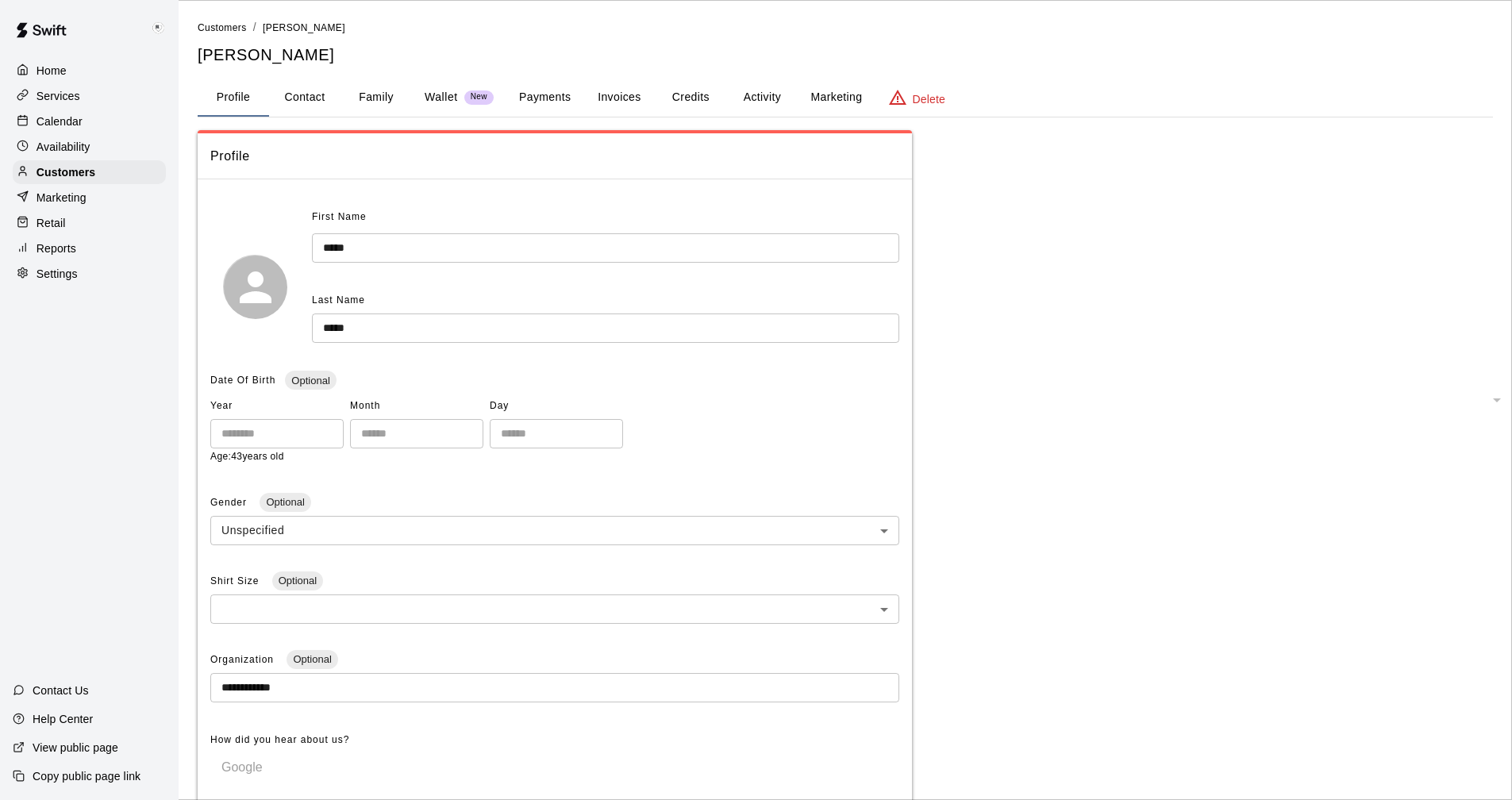
click at [705, 96] on button "Credits" at bounding box center [690, 97] width 72 height 38
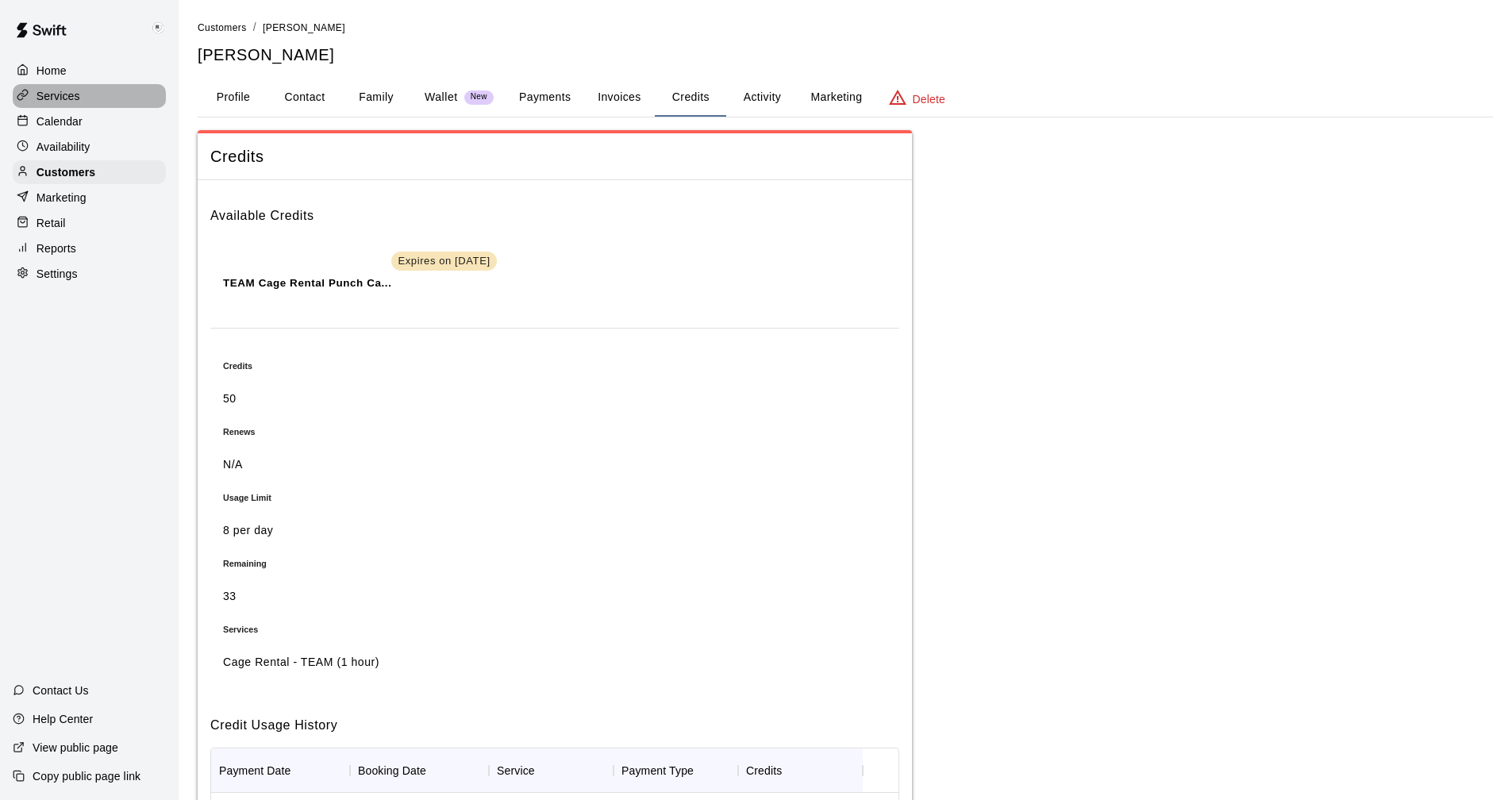
click at [59, 95] on p "Services" at bounding box center [58, 96] width 44 height 16
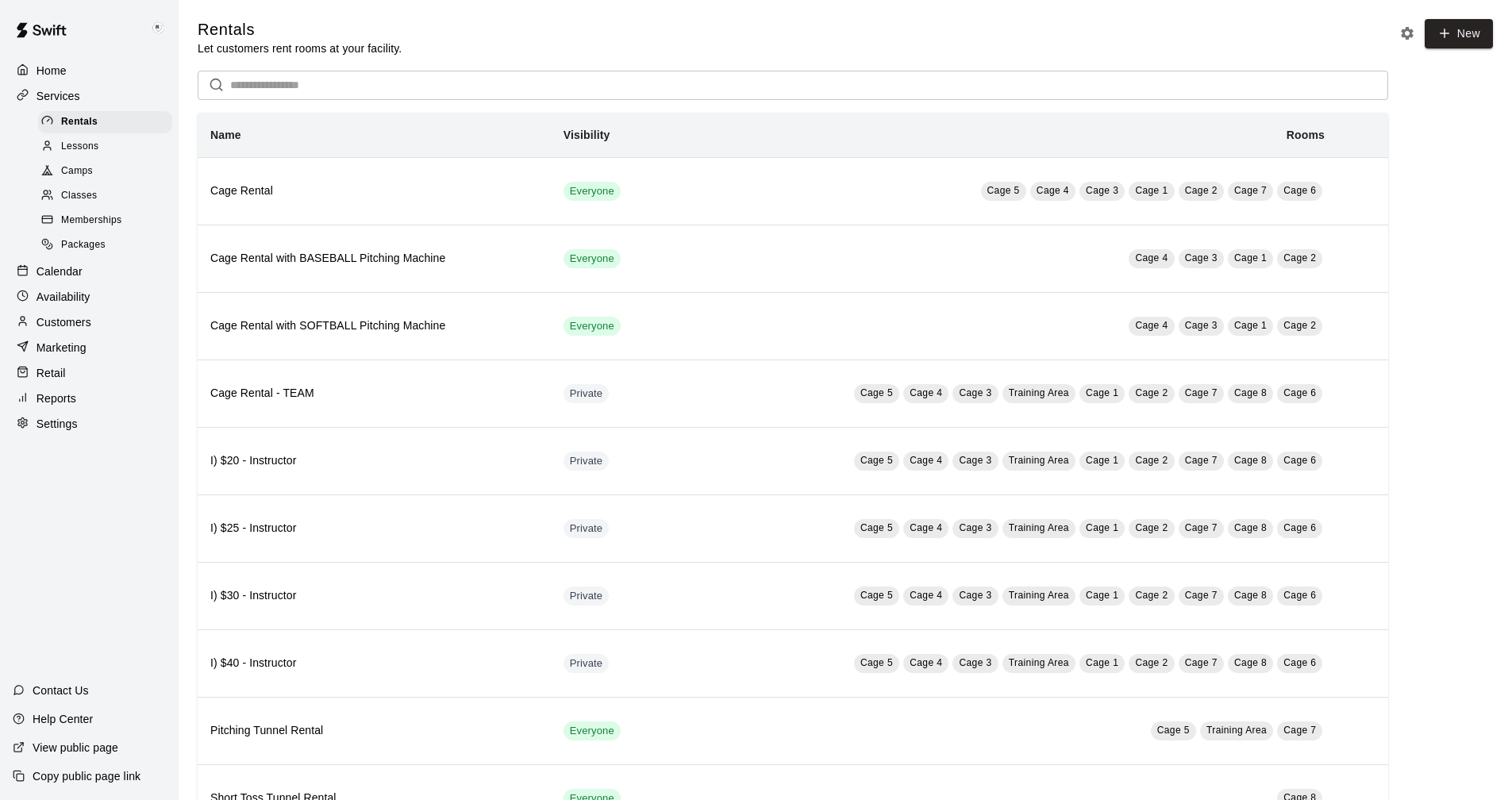
click at [62, 276] on p "Calendar" at bounding box center [59, 271] width 46 height 16
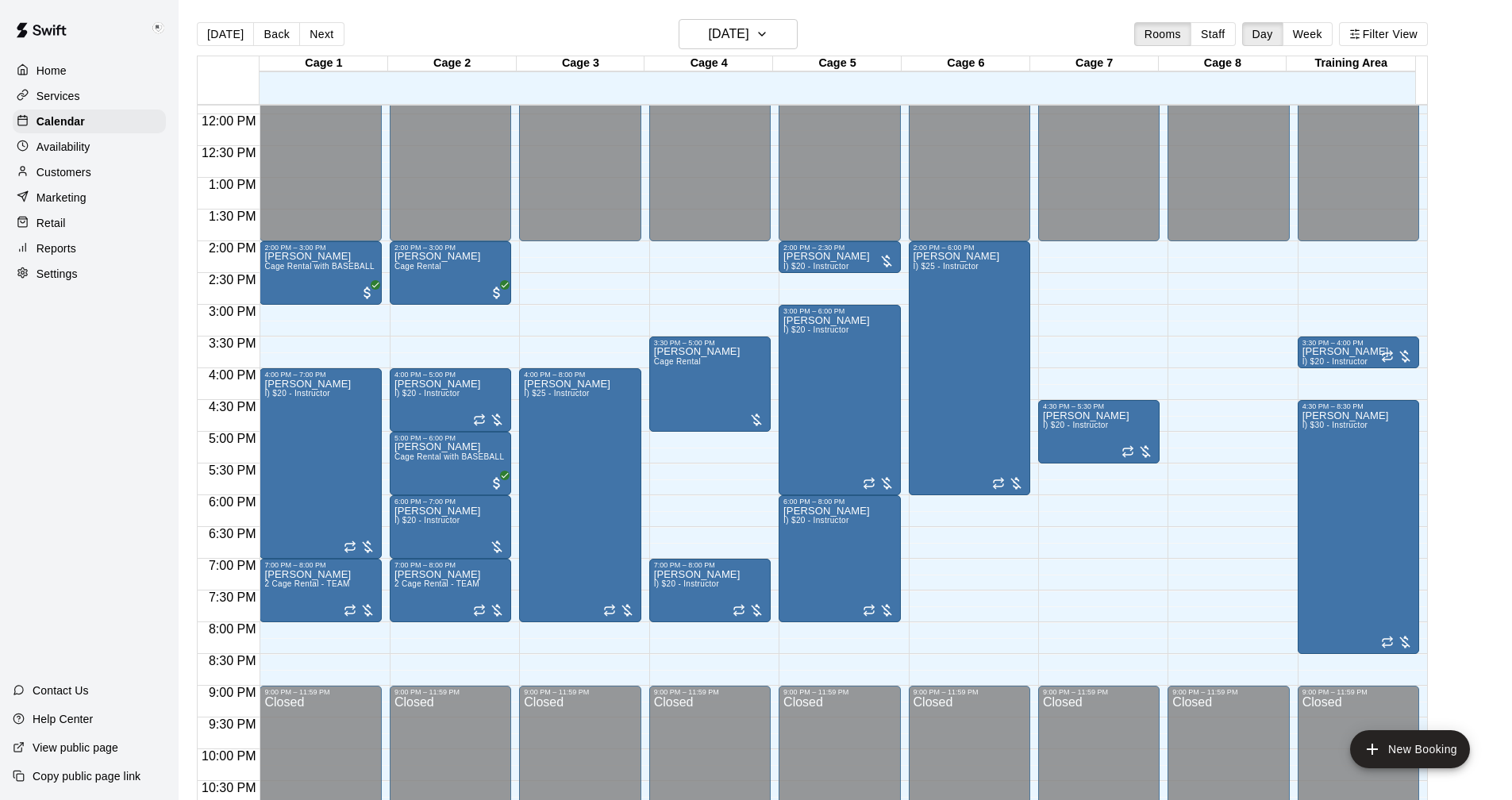
scroll to position [760, 0]
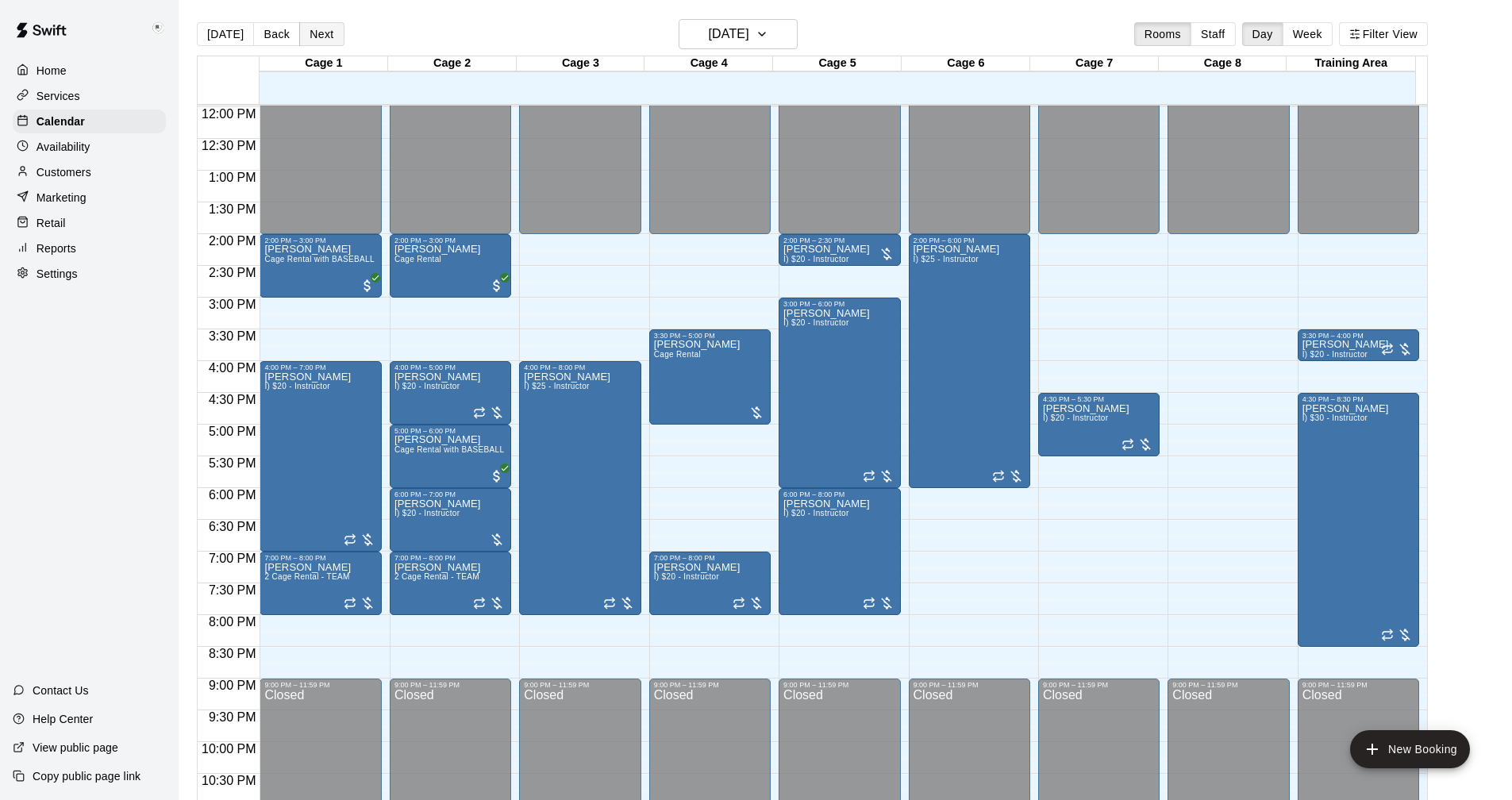
click at [312, 29] on button "Next" at bounding box center [322, 34] width 45 height 24
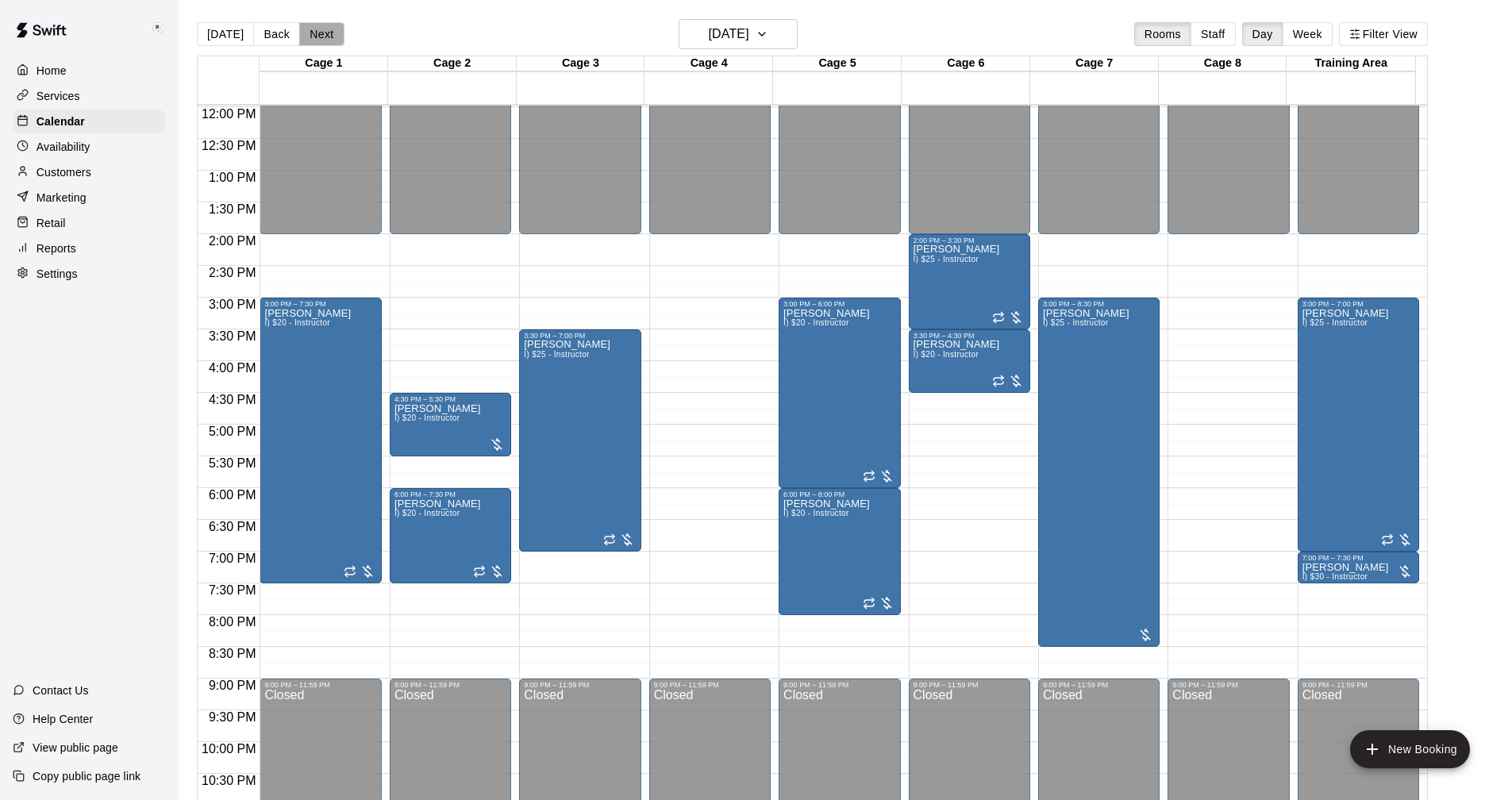
click at [308, 30] on button "Next" at bounding box center [322, 34] width 45 height 24
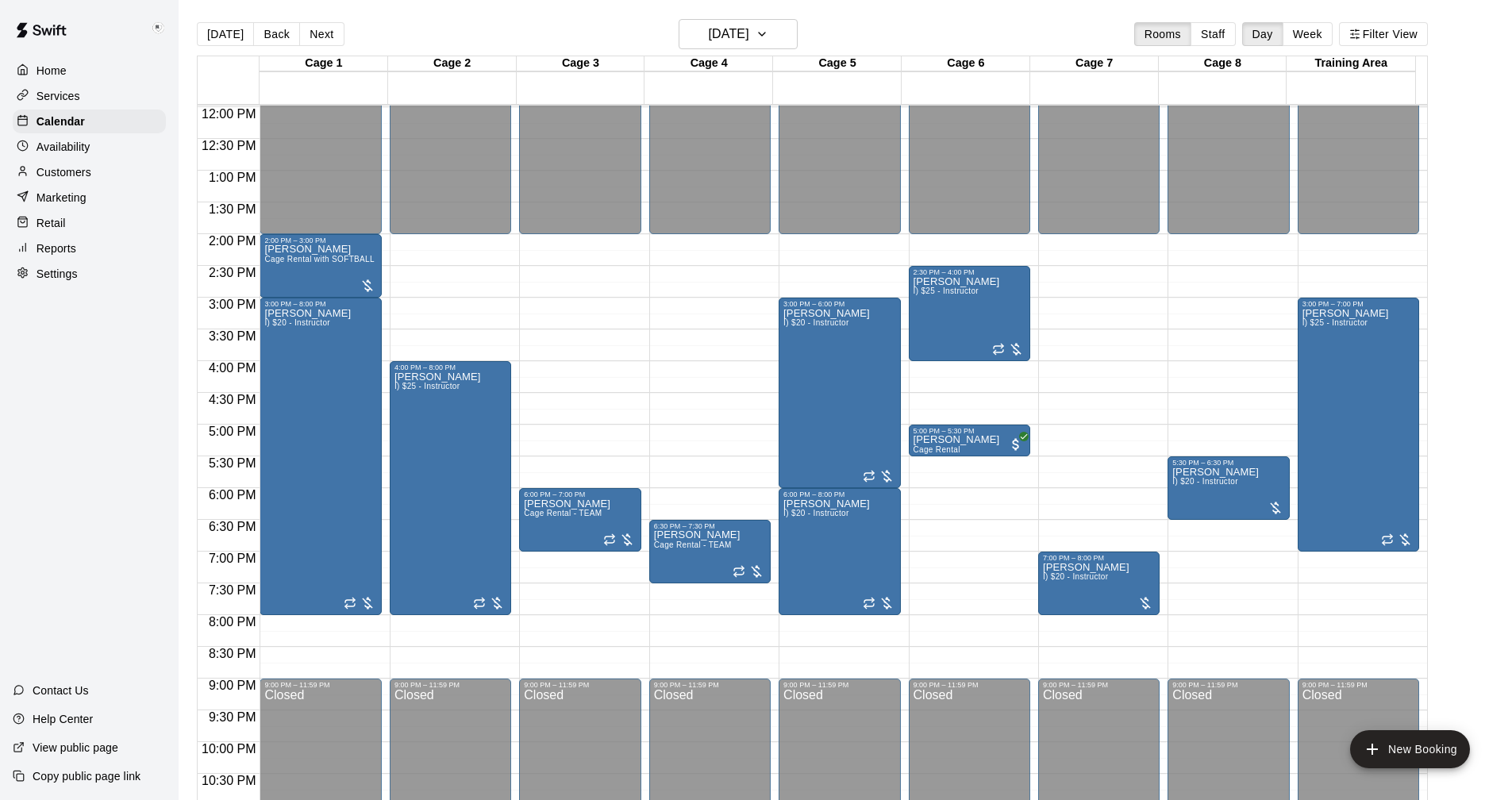
click at [316, 26] on button "Next" at bounding box center [322, 34] width 45 height 24
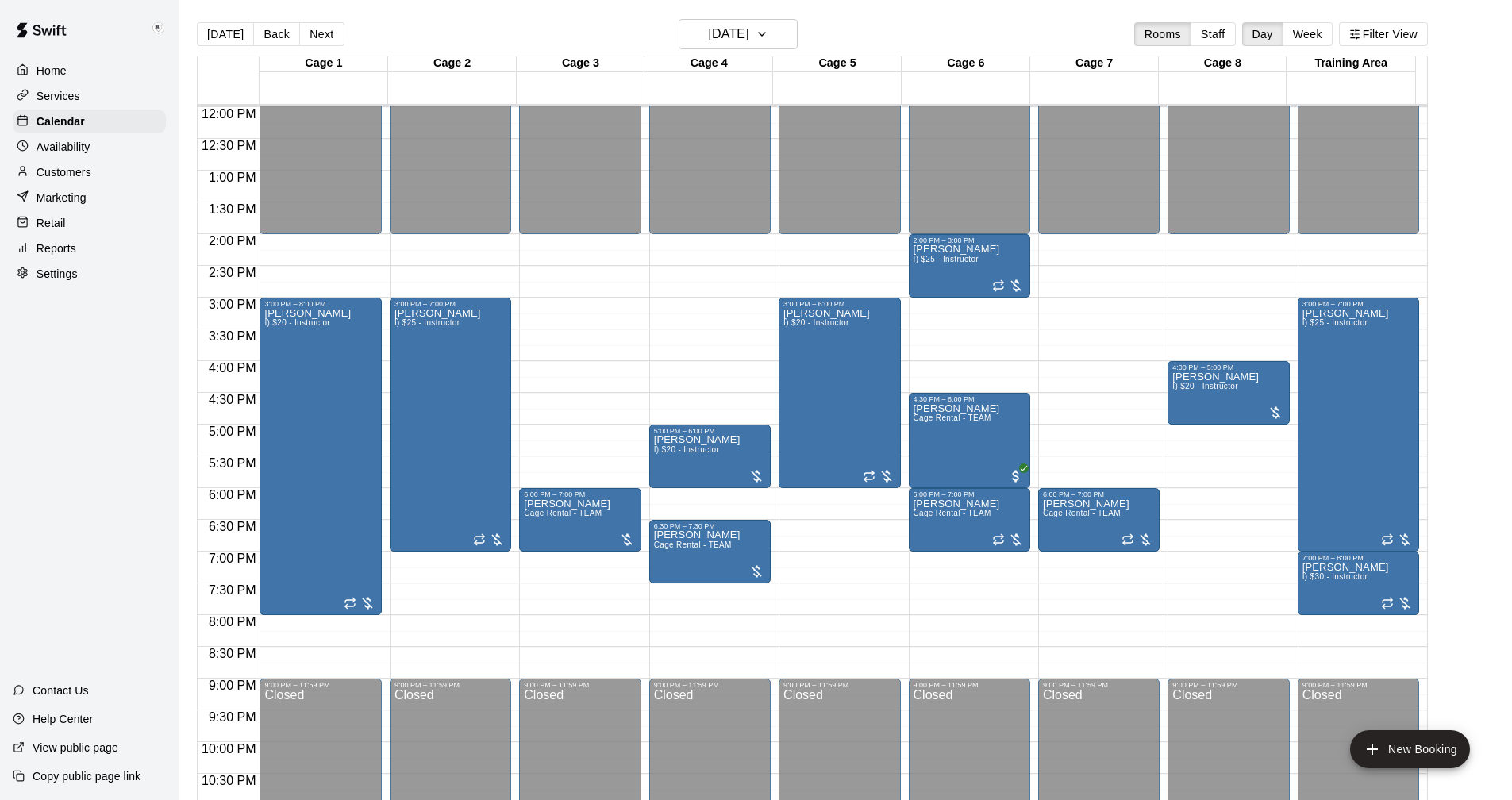
click at [57, 169] on p "Customers" at bounding box center [64, 172] width 54 height 16
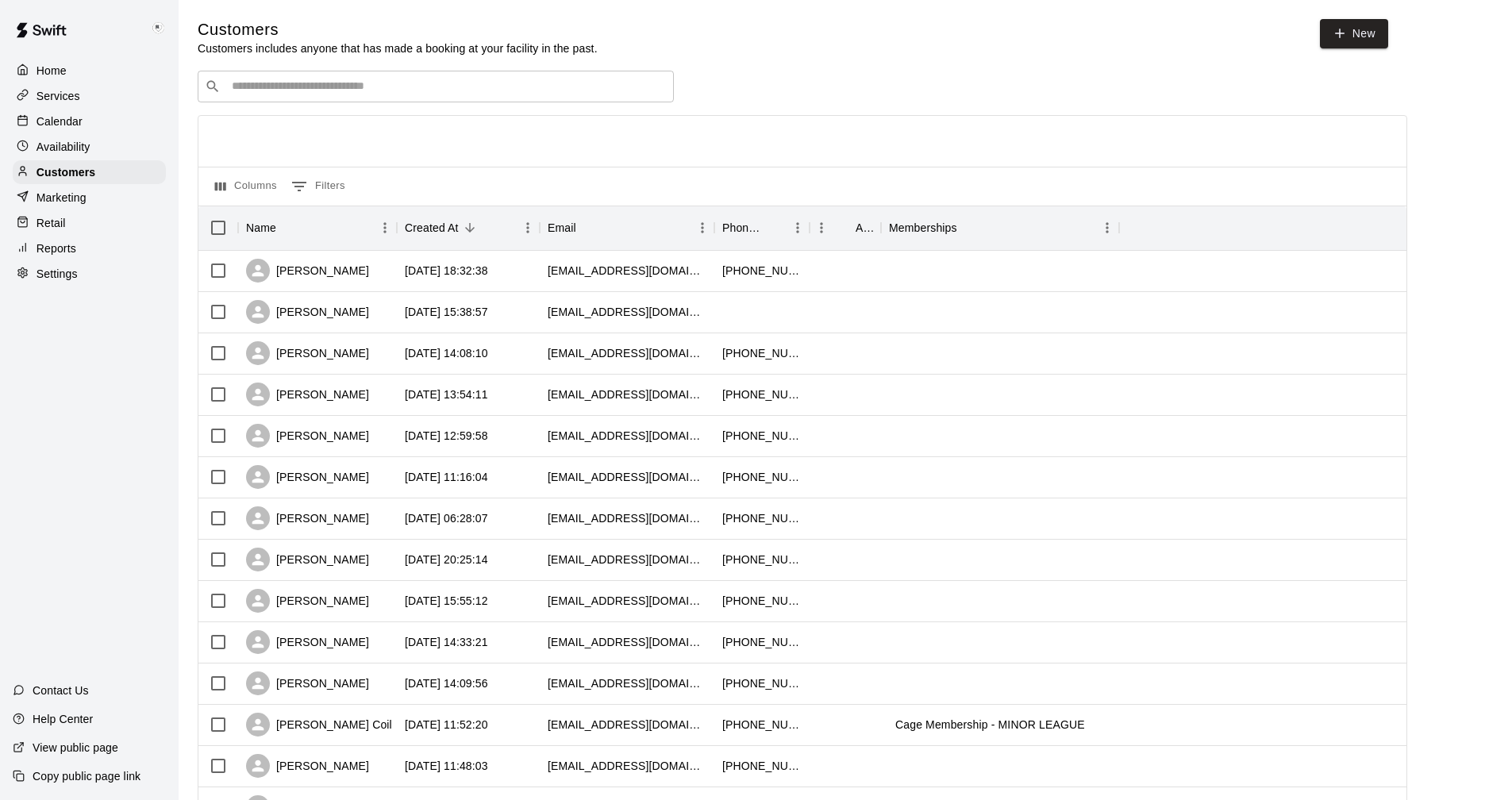
click at [269, 89] on input "Search customers by name or email" at bounding box center [446, 86] width 440 height 16
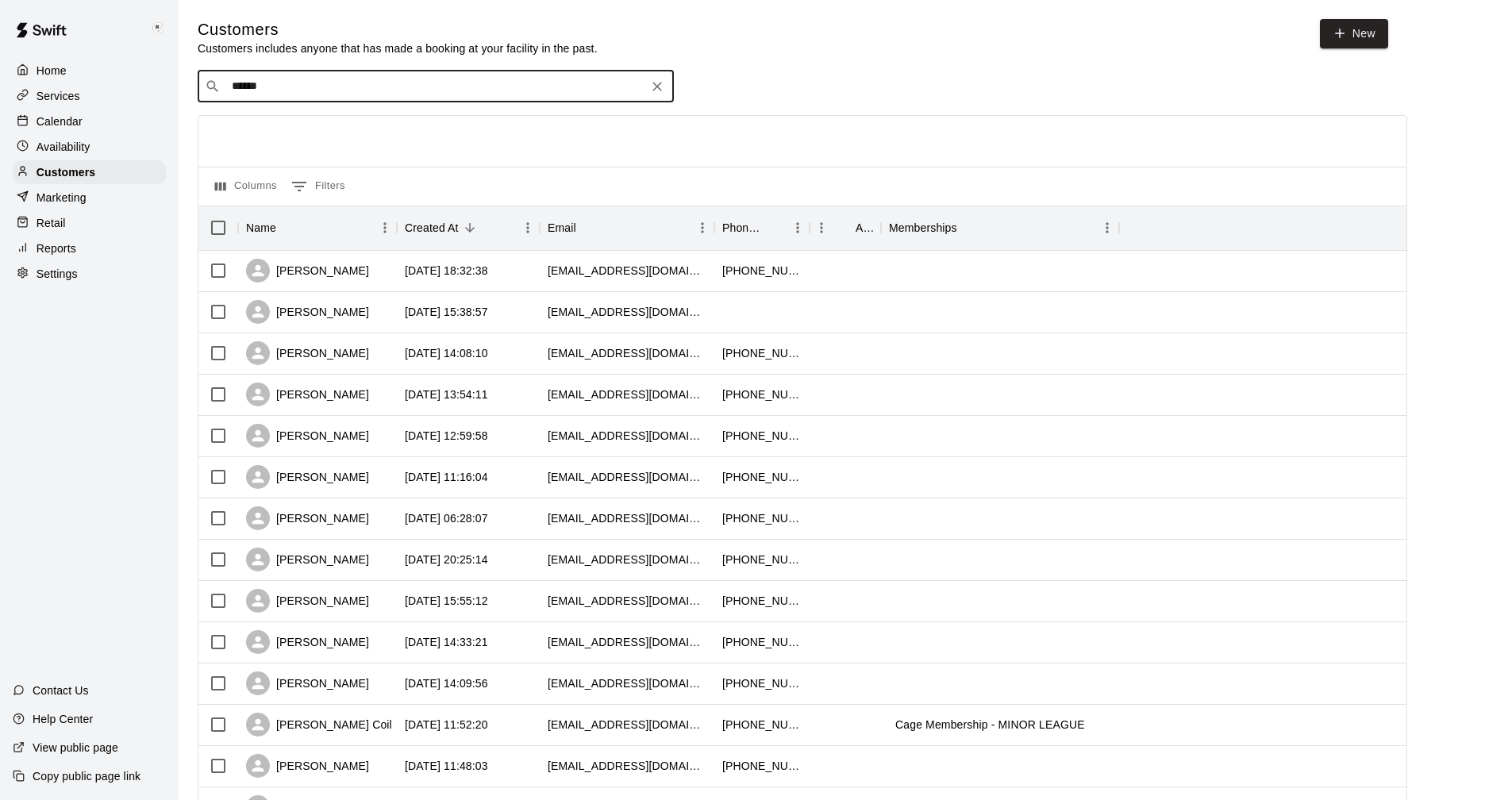
type input "*******"
click at [274, 117] on p "[PERSON_NAME]" at bounding box center [290, 122] width 97 height 16
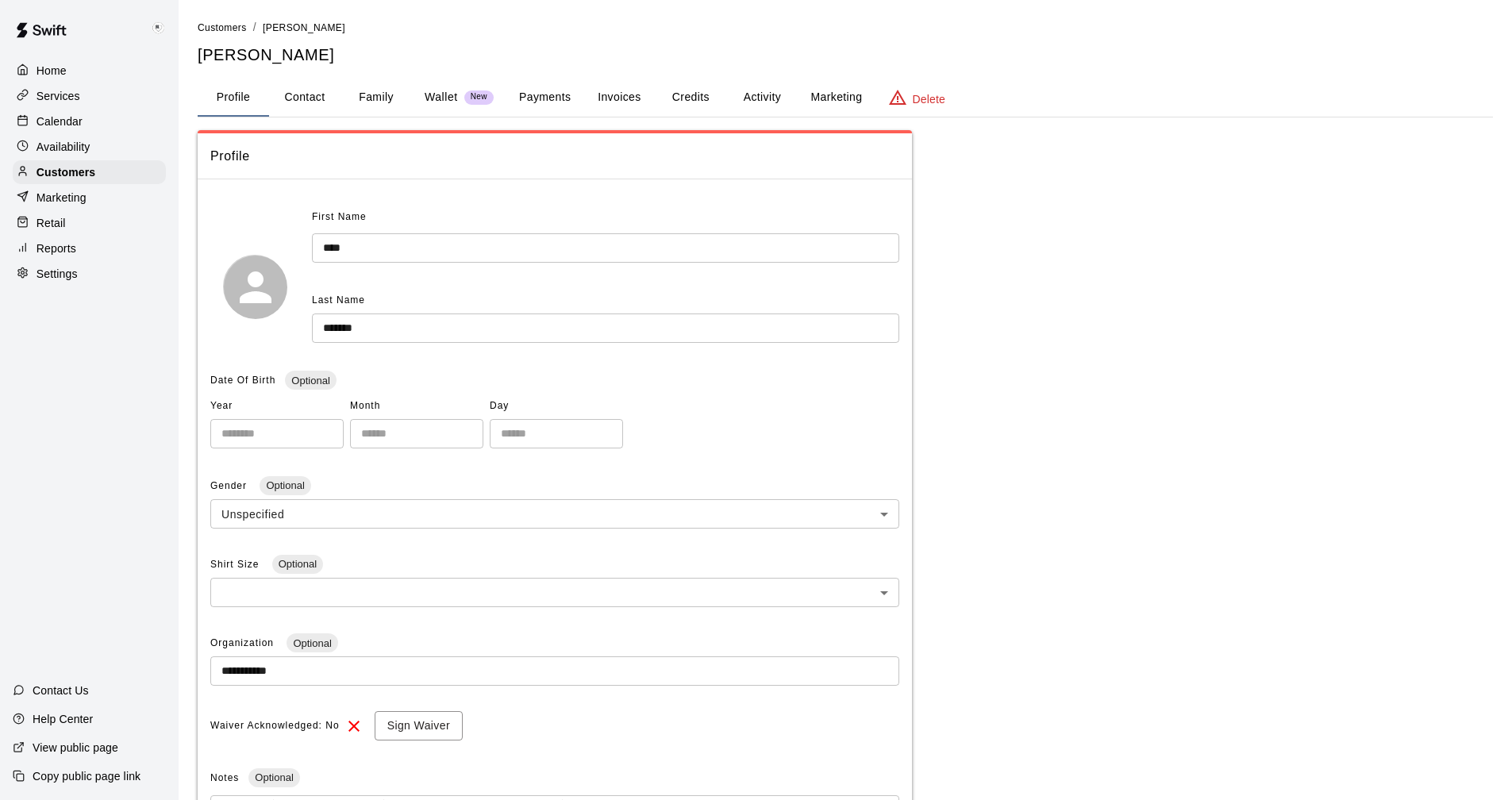
click at [681, 96] on button "Credits" at bounding box center [690, 97] width 72 height 38
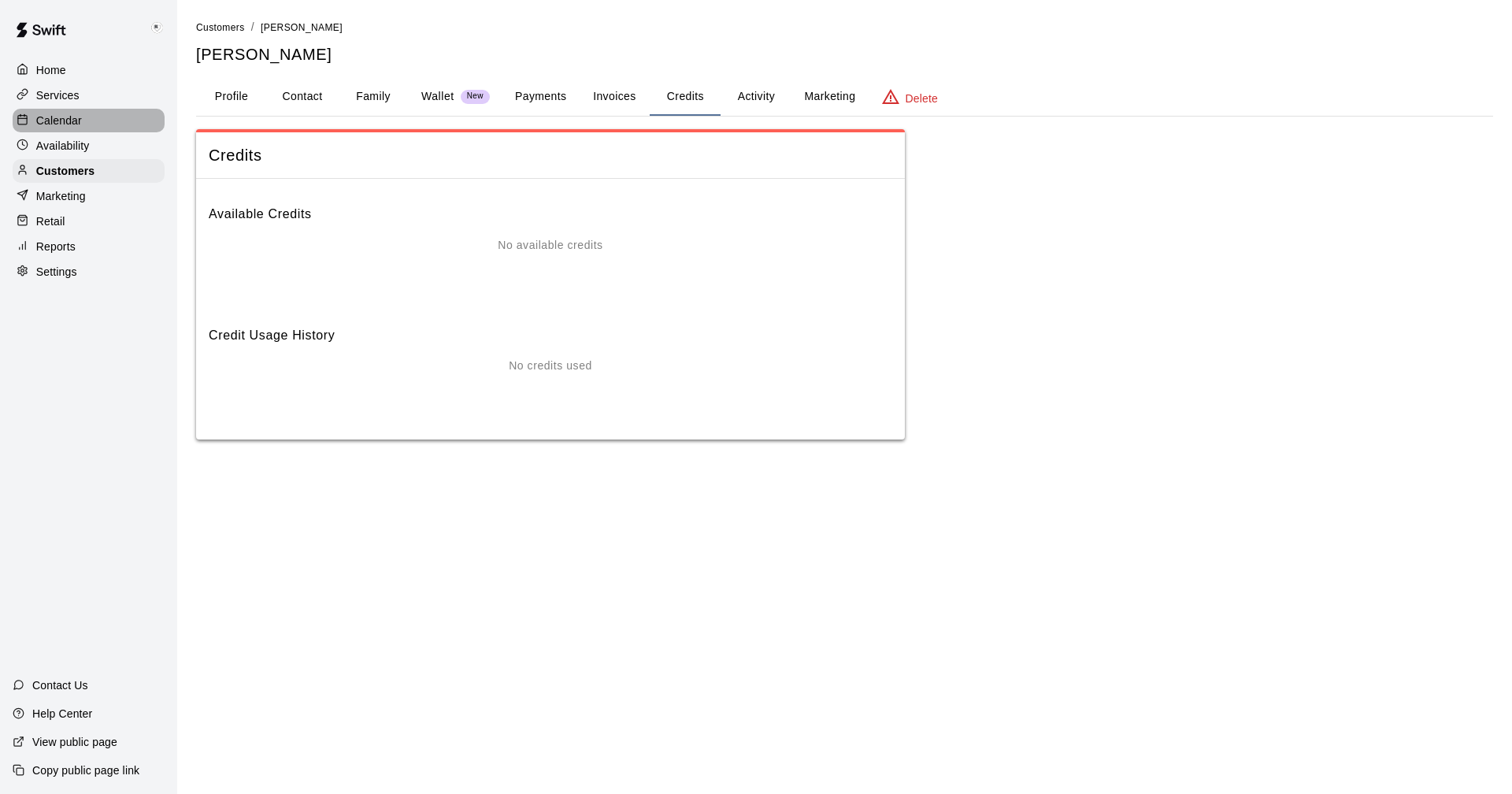
click at [59, 118] on p "Calendar" at bounding box center [59, 120] width 46 height 16
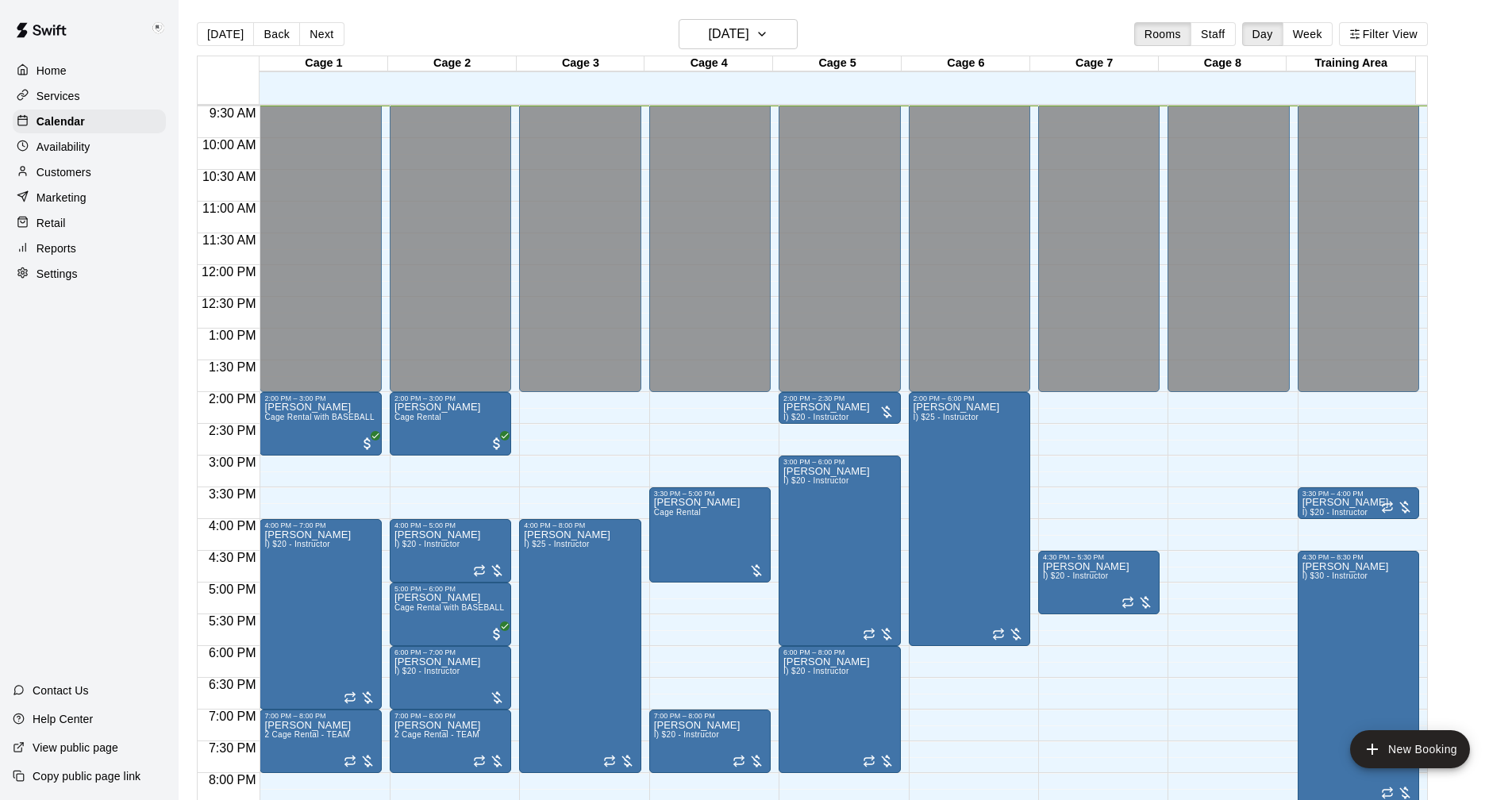
scroll to position [682, 0]
